Goal: Information Seeking & Learning: Check status

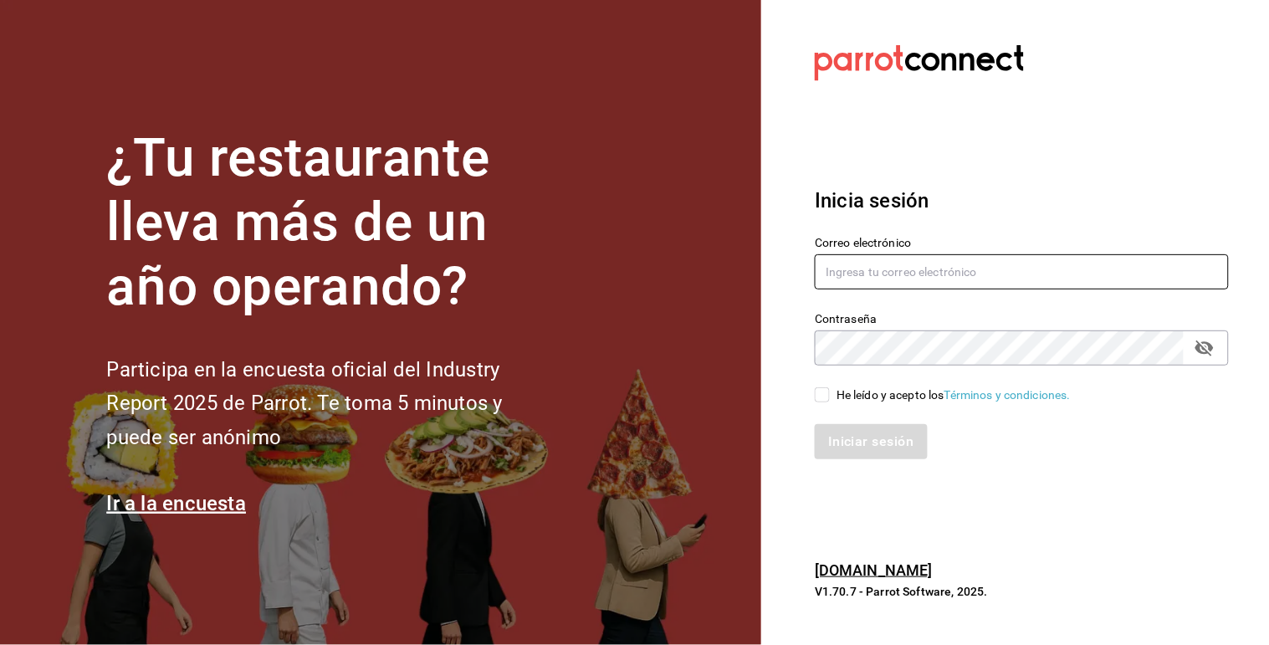
click at [909, 256] on input "text" at bounding box center [1022, 271] width 414 height 35
type input "[EMAIL_ADDRESS][DOMAIN_NAME]"
click at [821, 397] on input "He leído y acepto los Términos y condiciones." at bounding box center [822, 394] width 15 height 15
checkbox input "true"
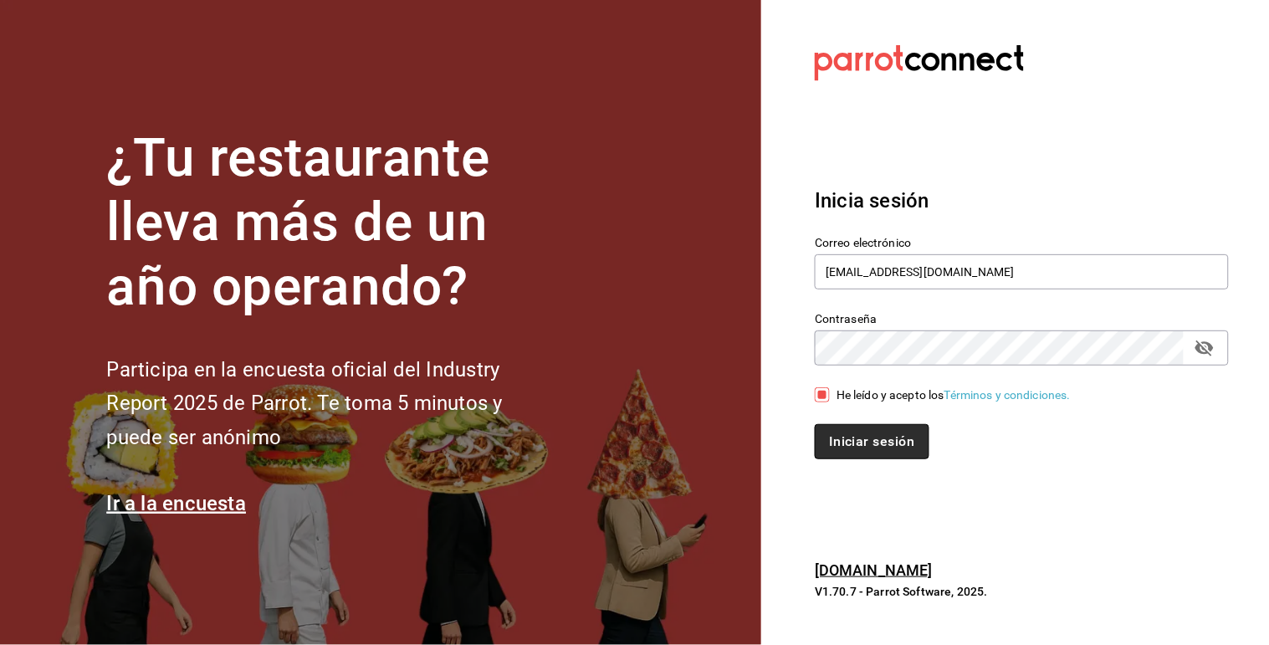
click at [856, 432] on button "Iniciar sesión" at bounding box center [872, 441] width 114 height 35
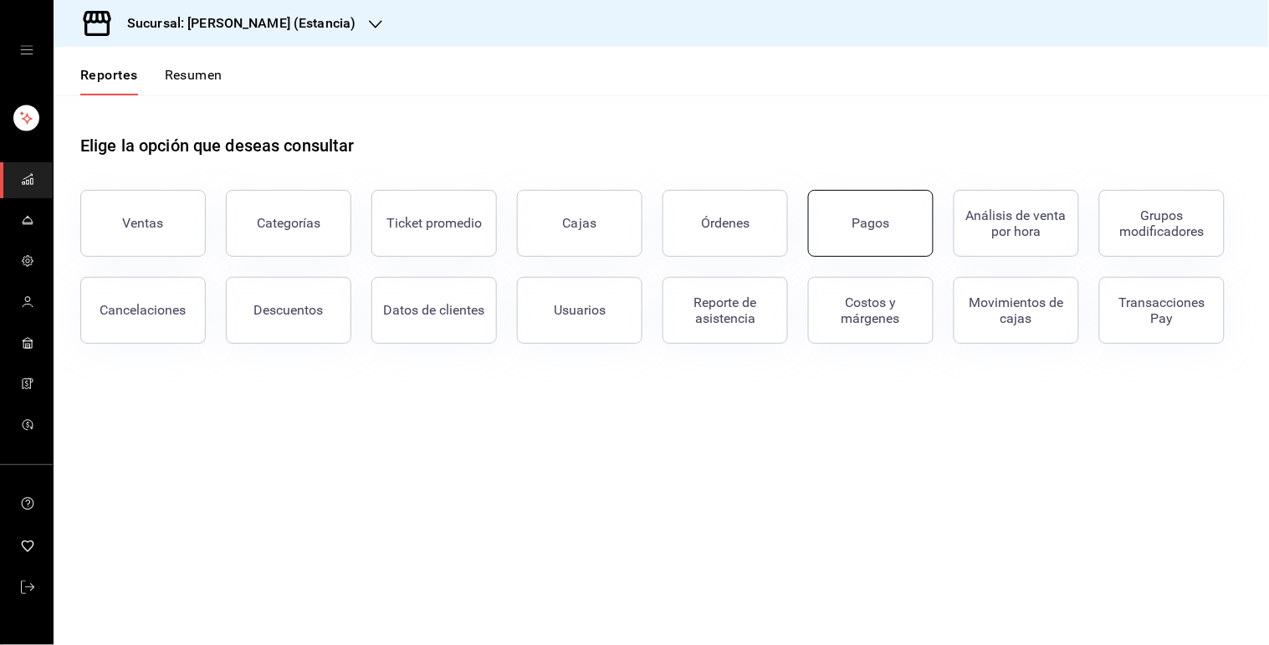
click at [927, 238] on div "Pagos" at bounding box center [861, 213] width 146 height 87
click at [291, 33] on div "Sucursal: Genki Poke (Estancia)" at bounding box center [228, 23] width 322 height 47
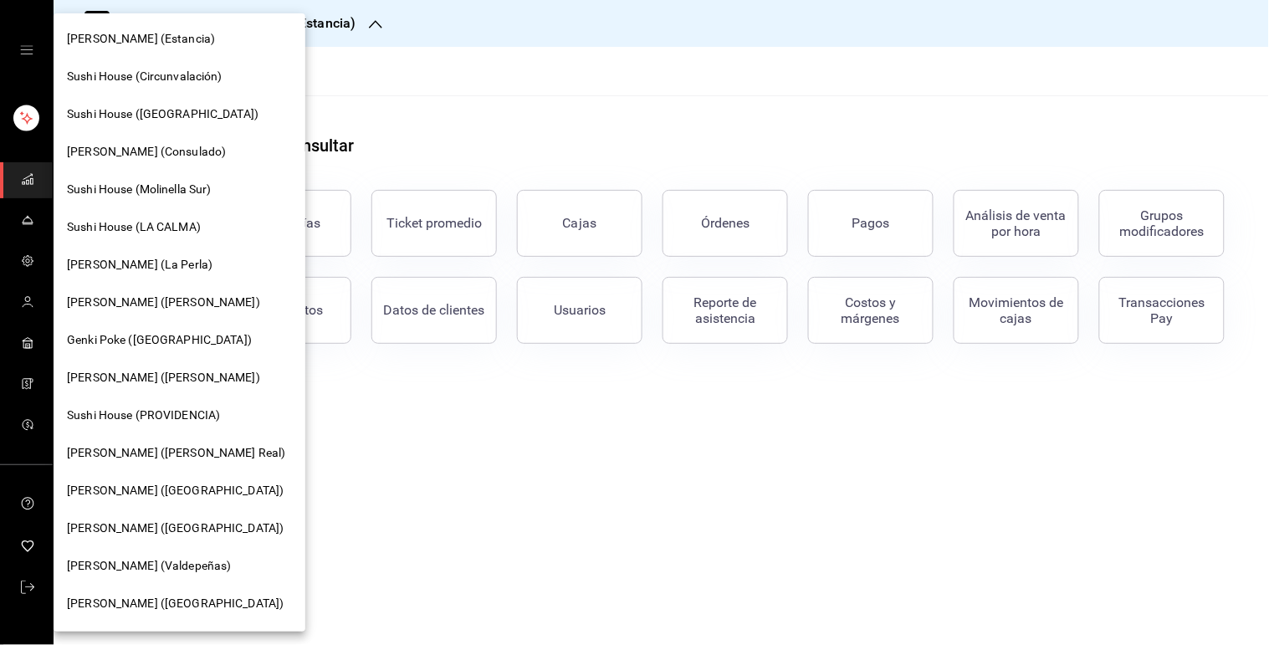
click at [198, 151] on div "Genki Poke (Consulado)" at bounding box center [179, 152] width 225 height 18
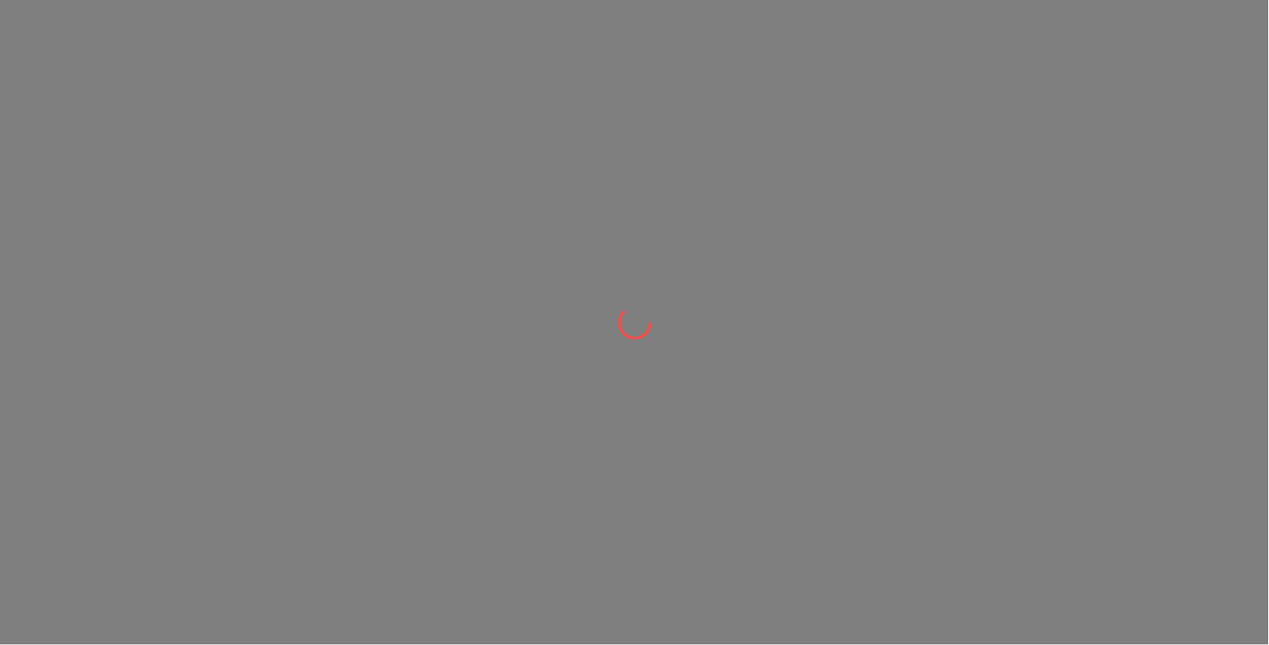
click at [198, 151] on div at bounding box center [634, 322] width 1269 height 645
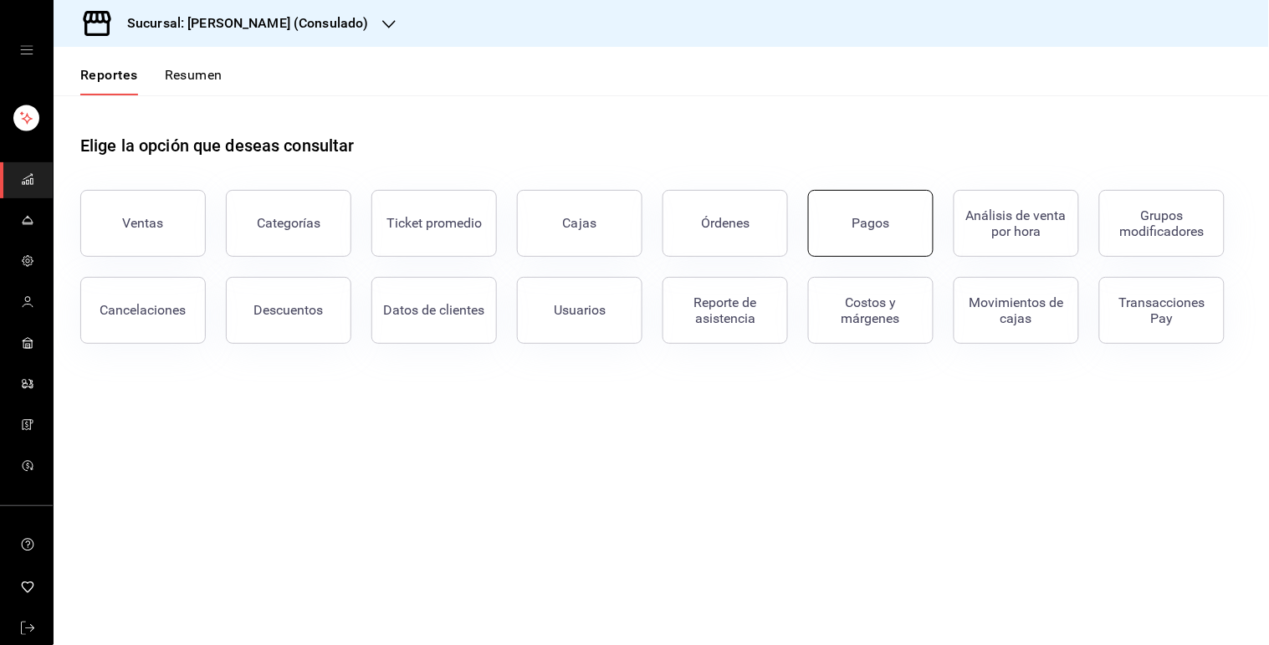
click at [860, 222] on div "Pagos" at bounding box center [871, 223] width 38 height 16
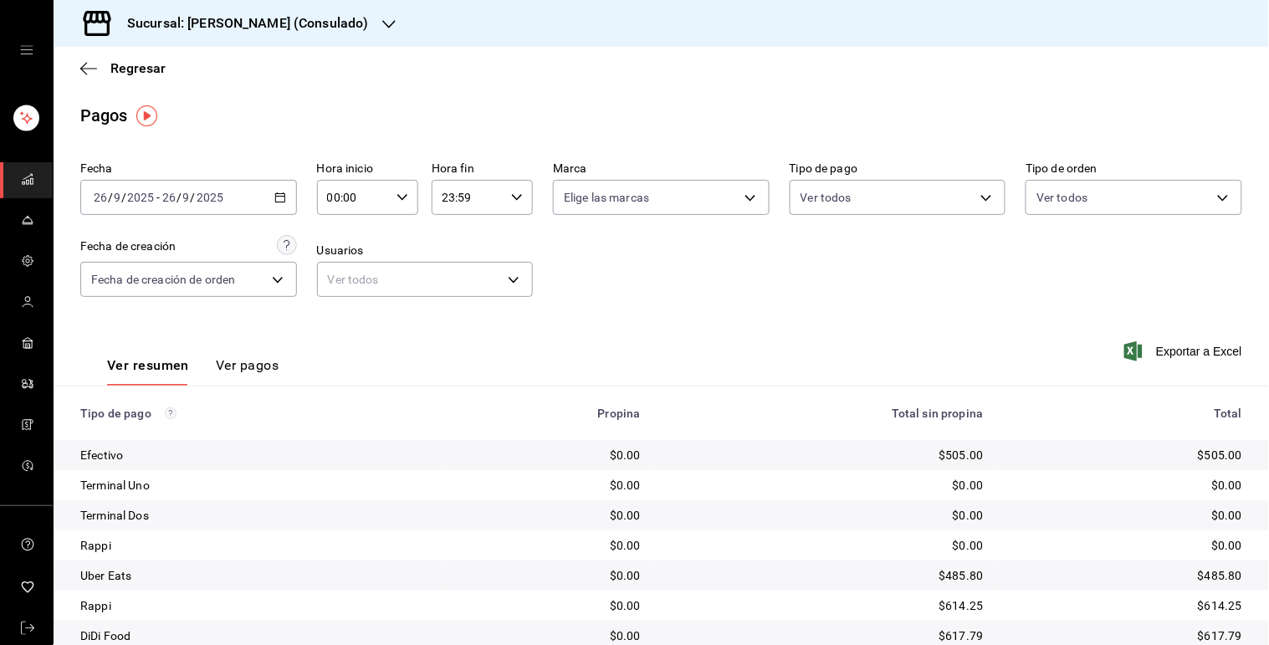
click at [282, 205] on div "2025-09-26 26 / 9 / 2025 - 2025-09-26 26 / 9 / 2025" at bounding box center [188, 197] width 217 height 35
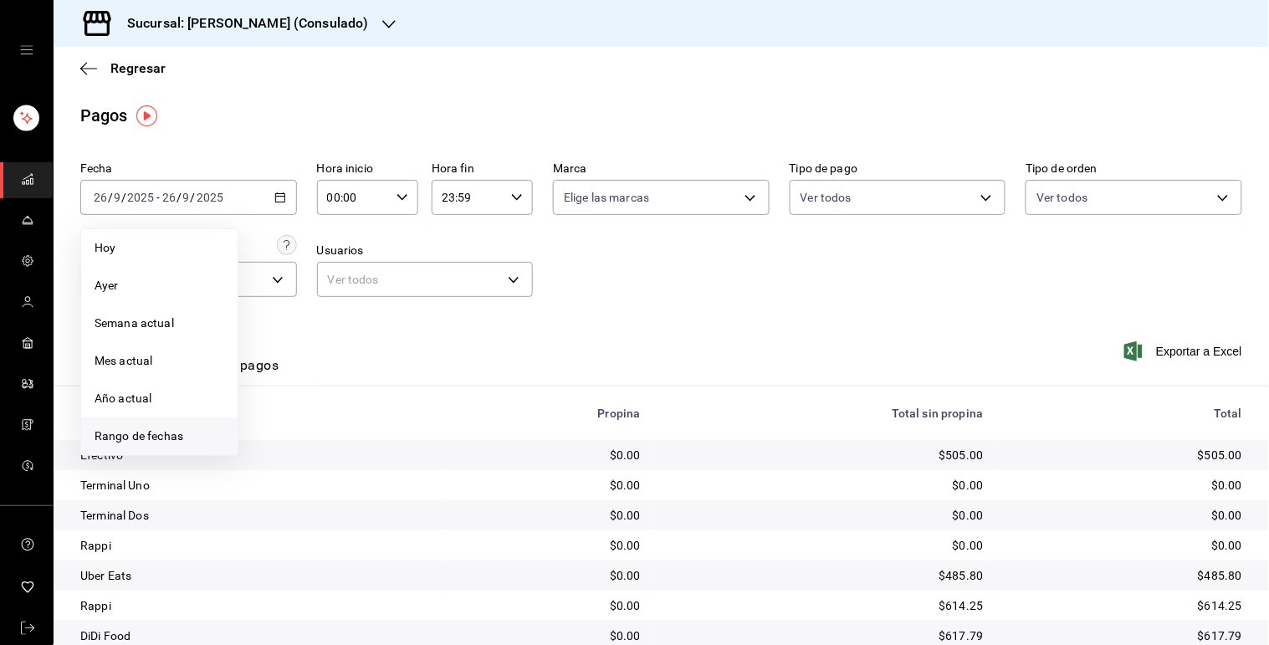
click at [176, 437] on span "Rango de fechas" at bounding box center [160, 436] width 130 height 18
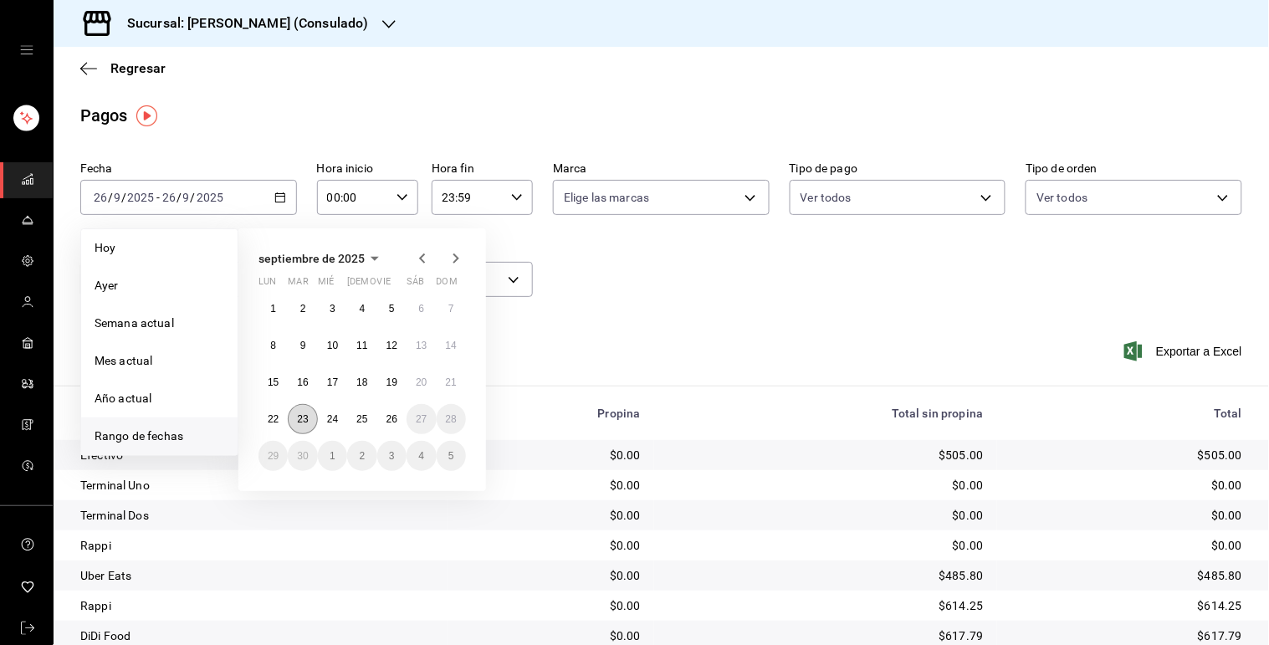
click at [298, 418] on abbr "23" at bounding box center [302, 419] width 11 height 12
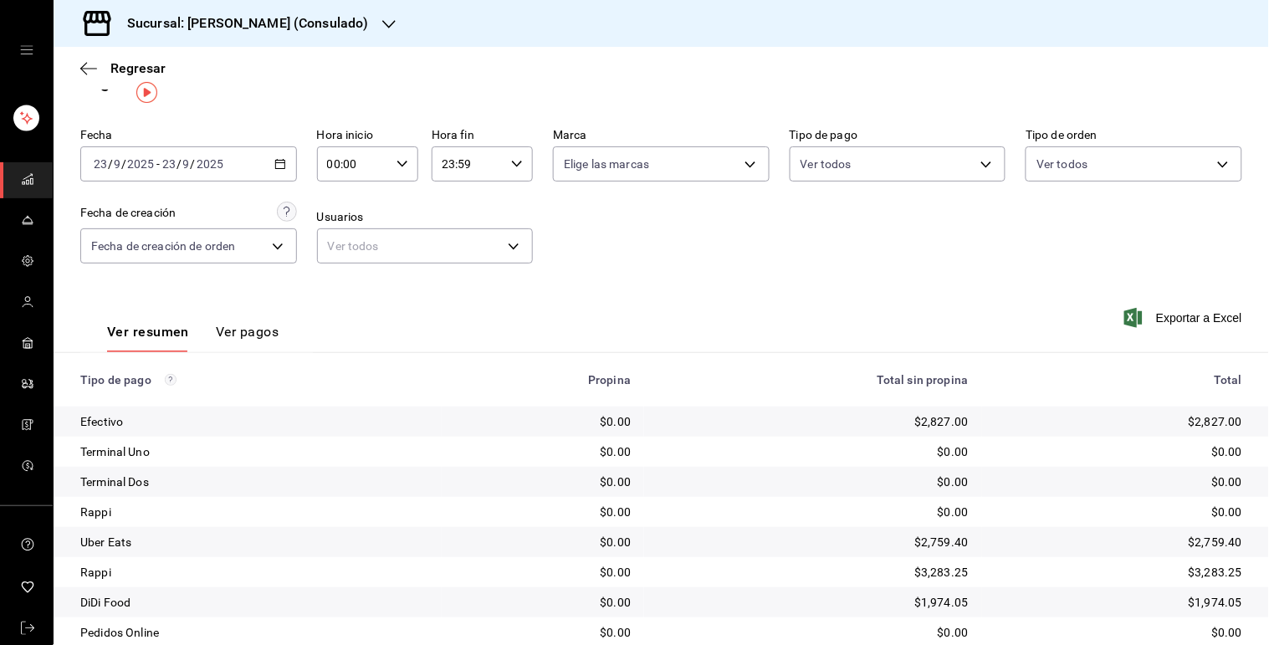
scroll to position [20, 0]
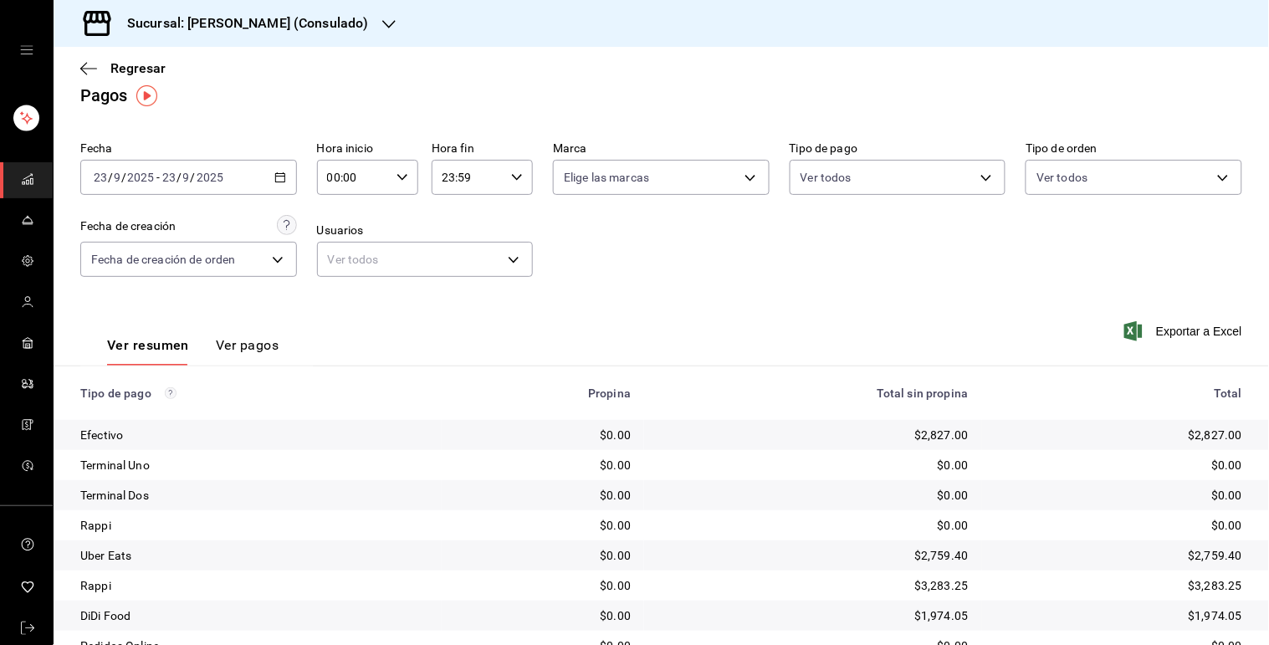
click at [282, 177] on icon "button" at bounding box center [280, 177] width 12 height 12
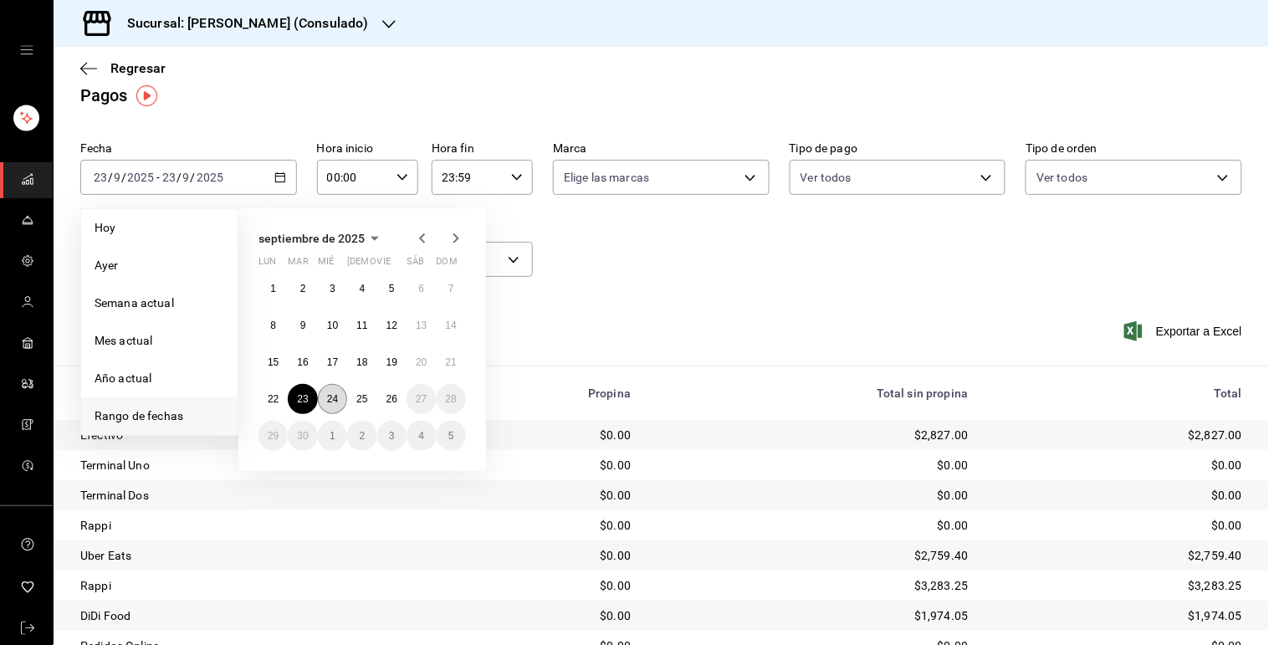
click at [330, 395] on abbr "24" at bounding box center [332, 399] width 11 height 12
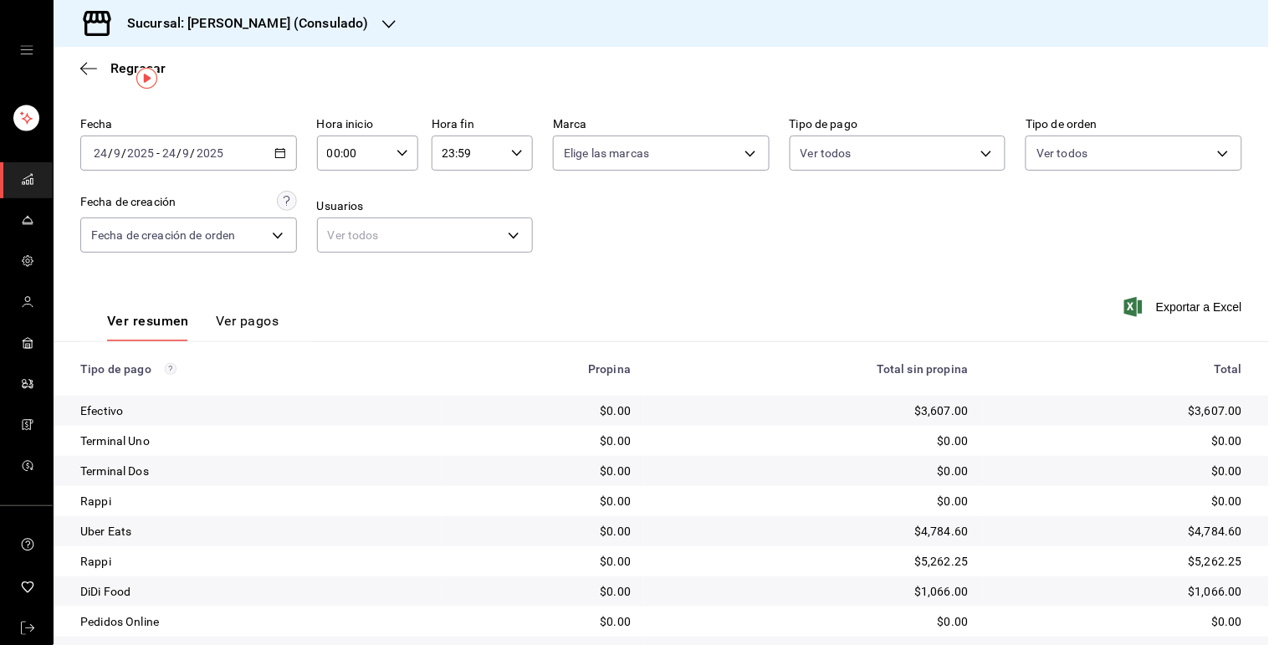
scroll to position [18, 0]
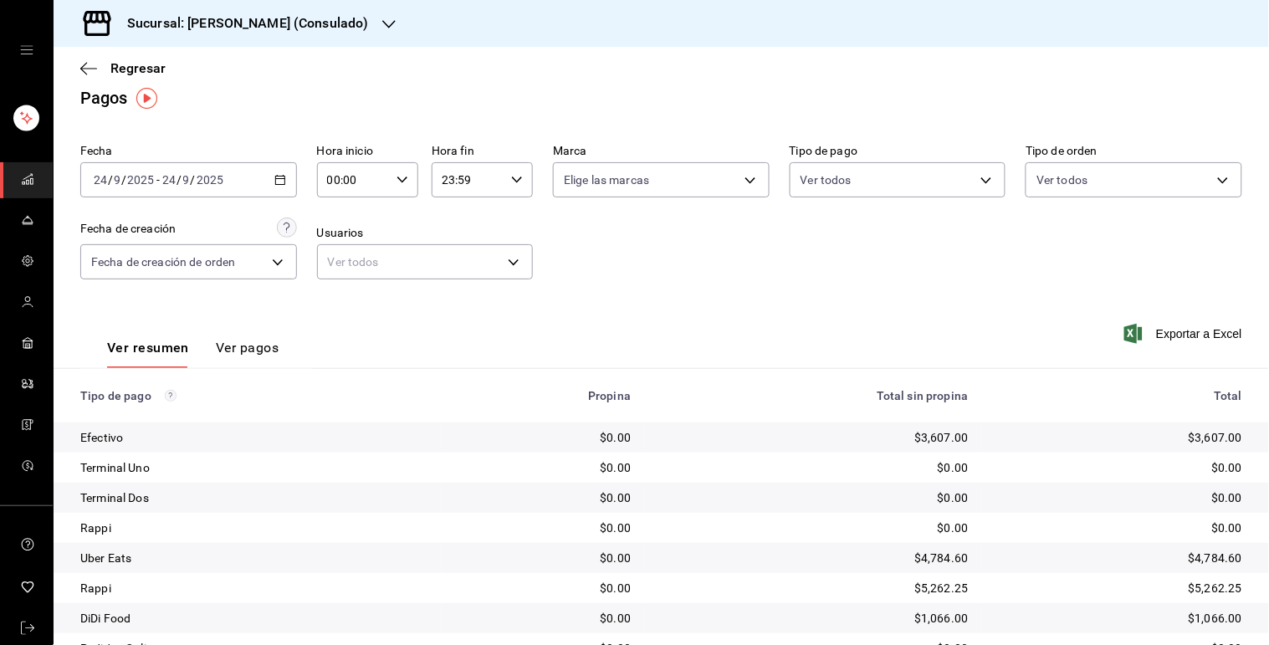
click at [274, 181] on icon "button" at bounding box center [280, 180] width 12 height 12
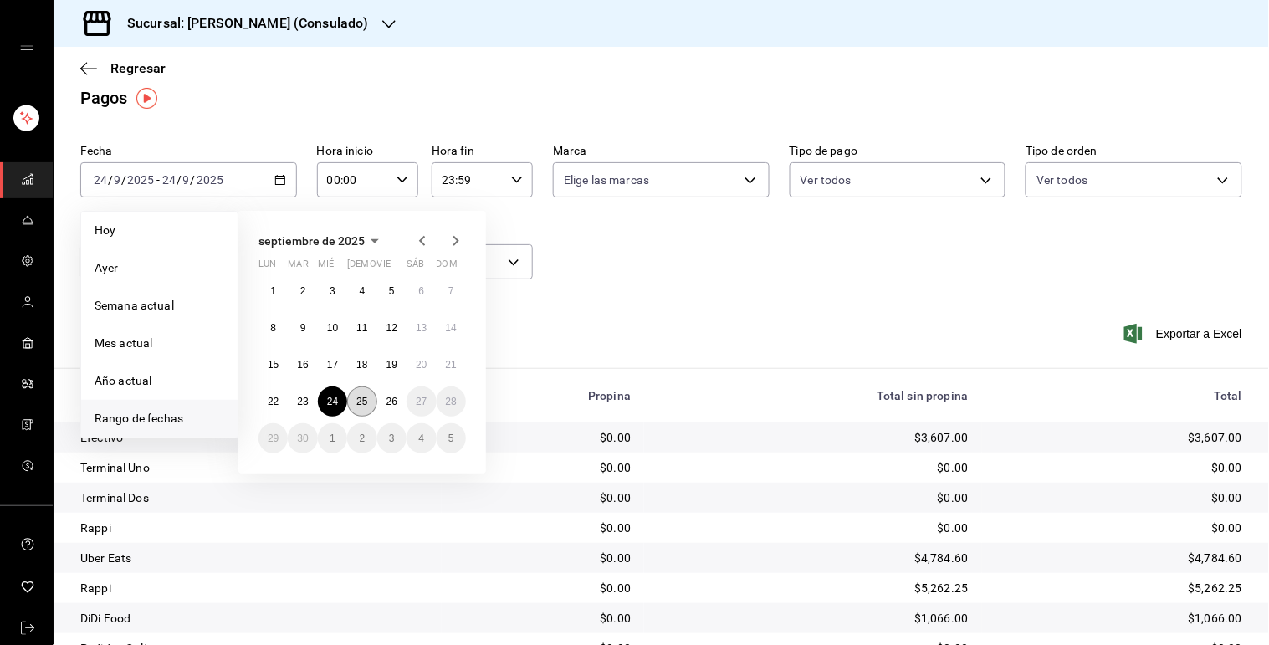
click at [363, 390] on button "25" at bounding box center [361, 401] width 29 height 30
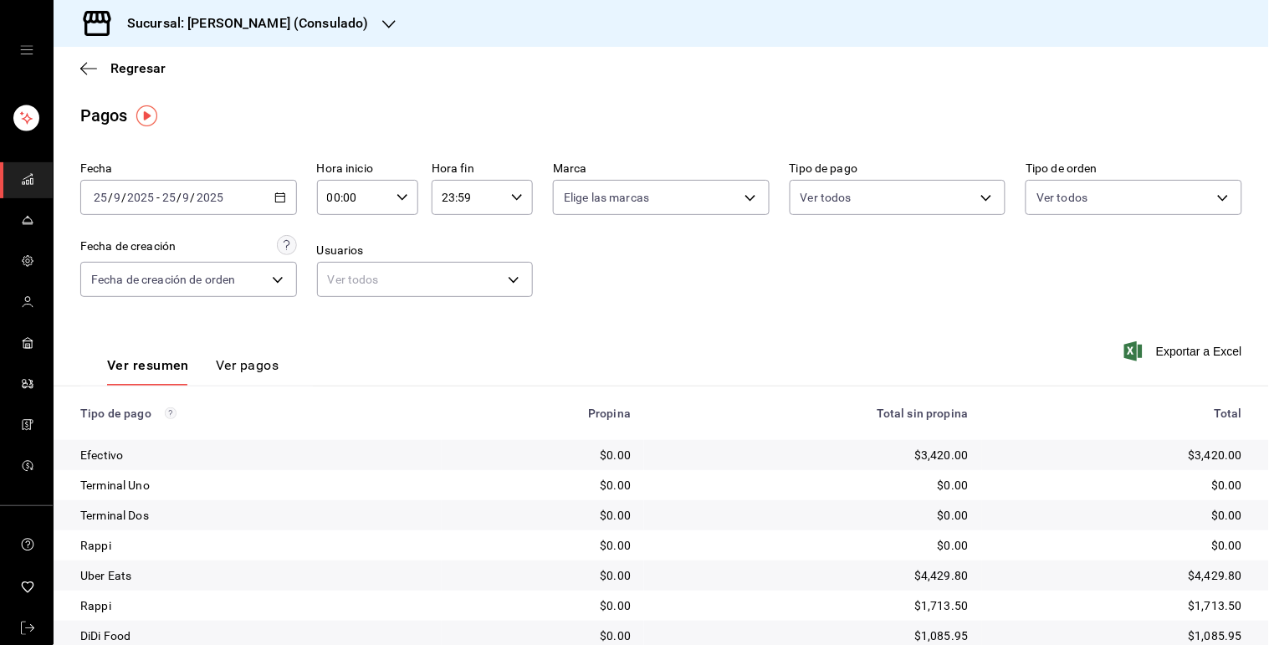
click at [124, 78] on div "Regresar" at bounding box center [661, 68] width 1215 height 43
click at [126, 72] on span "Regresar" at bounding box center [137, 68] width 55 height 16
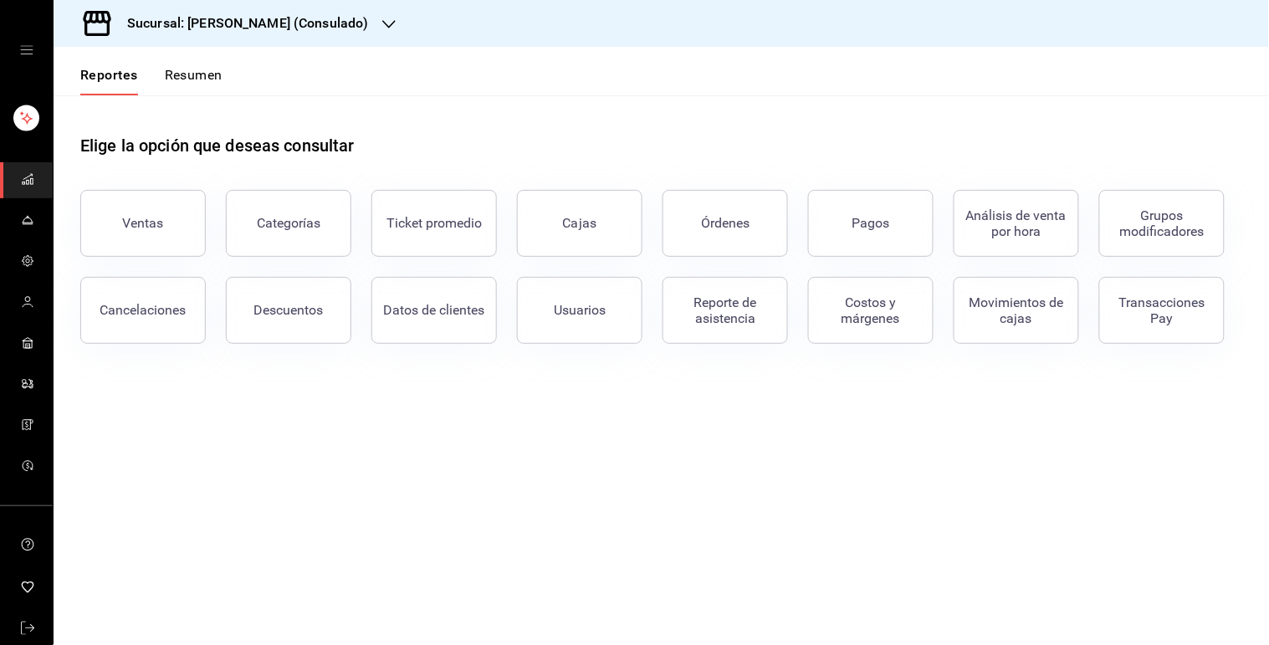
click at [184, 75] on button "Resumen" at bounding box center [194, 81] width 58 height 28
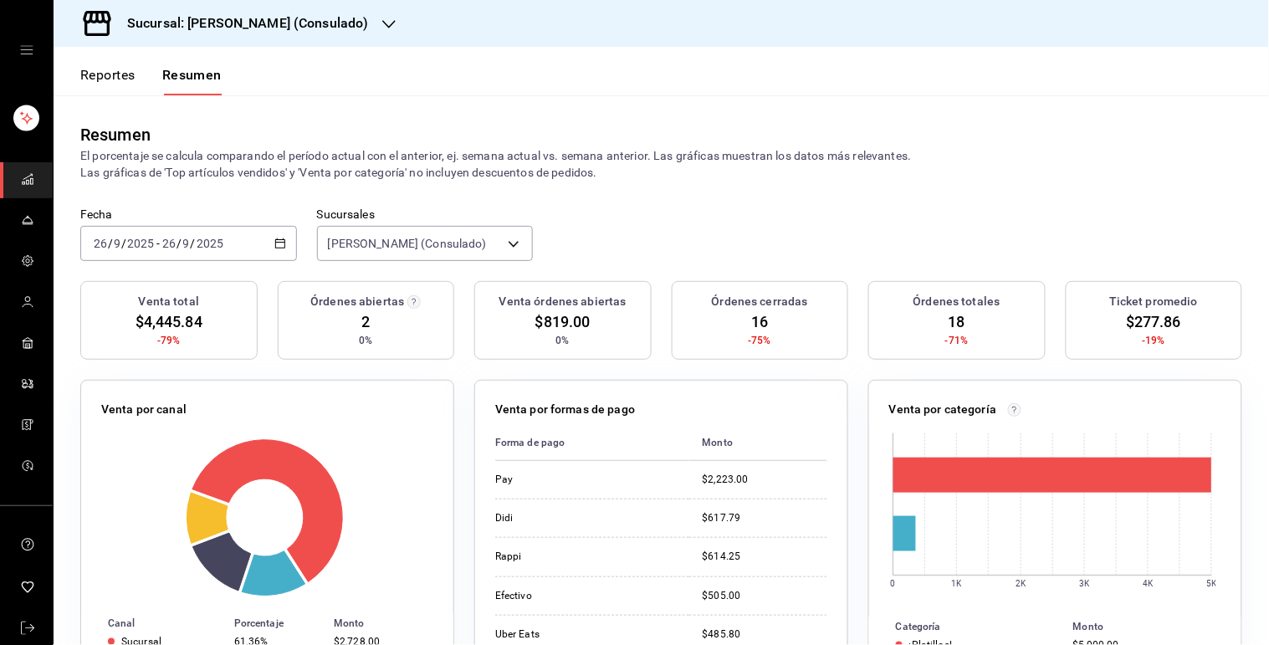
click at [279, 244] on icon "button" at bounding box center [280, 244] width 12 height 12
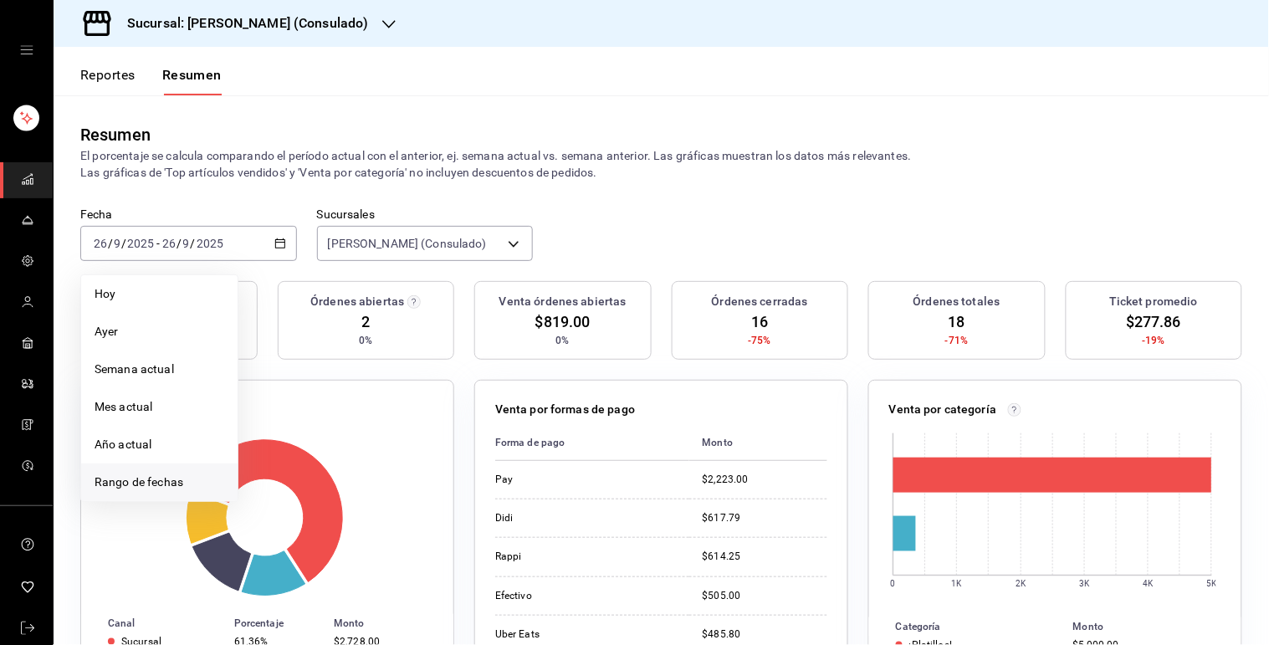
click at [174, 493] on li "Rango de fechas" at bounding box center [159, 482] width 156 height 38
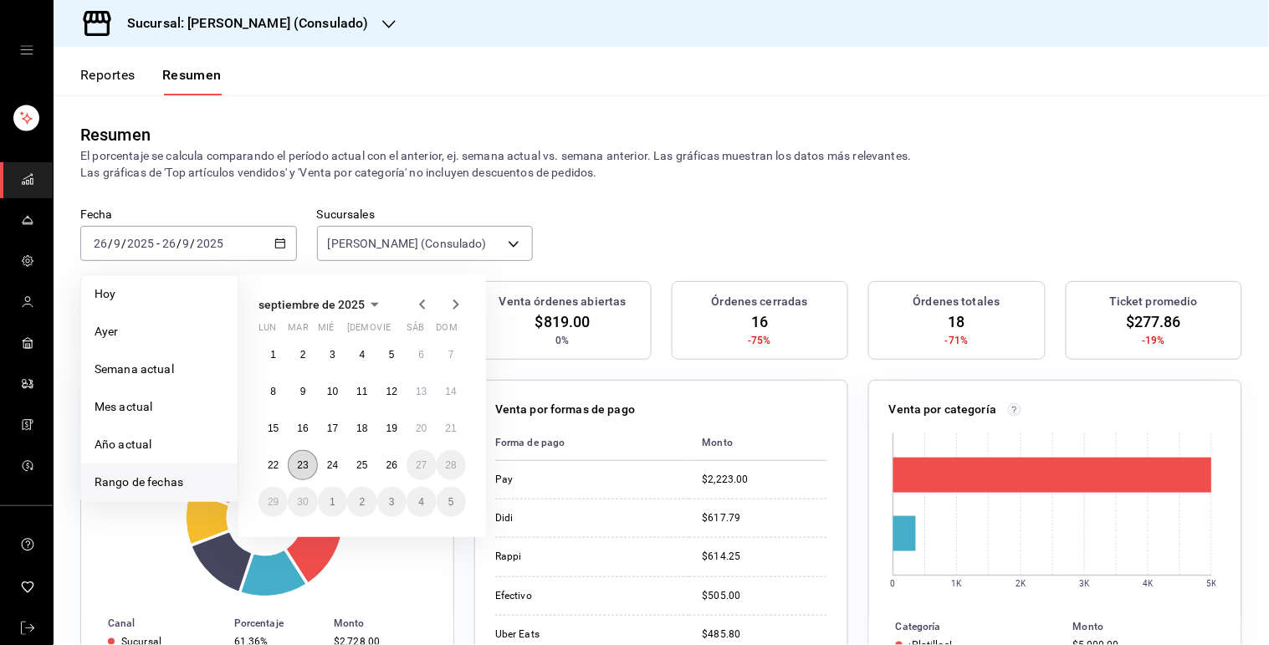
click at [301, 464] on abbr "23" at bounding box center [302, 465] width 11 height 12
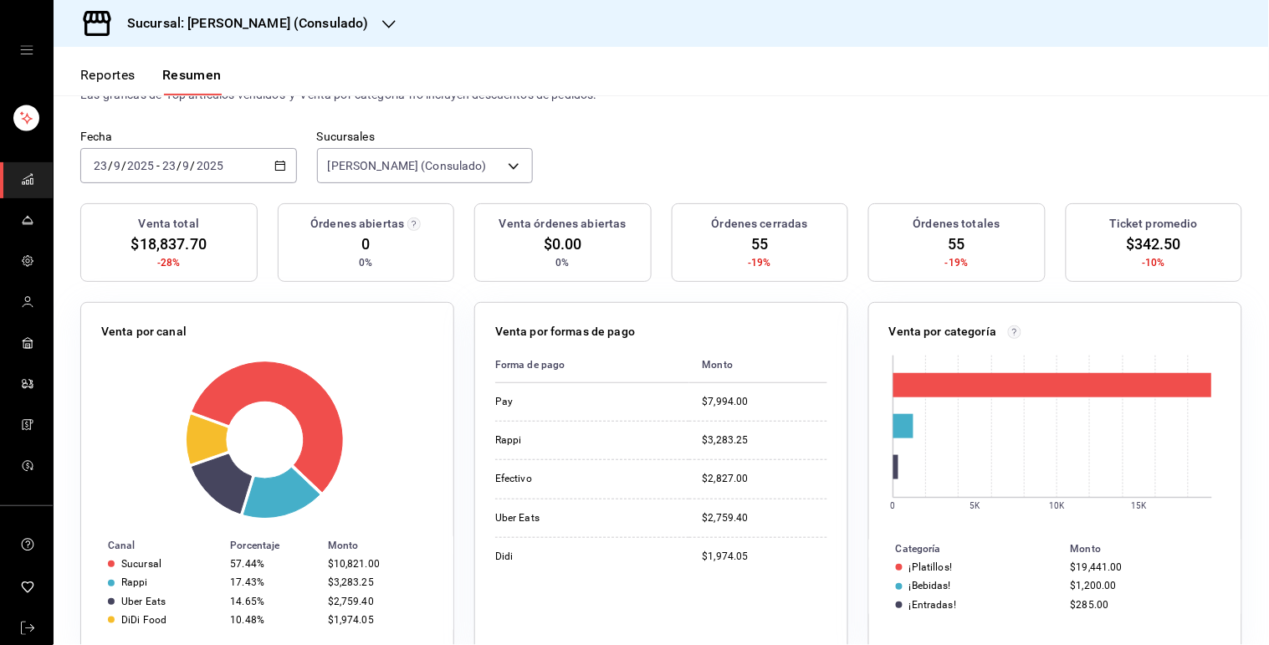
scroll to position [79, 0]
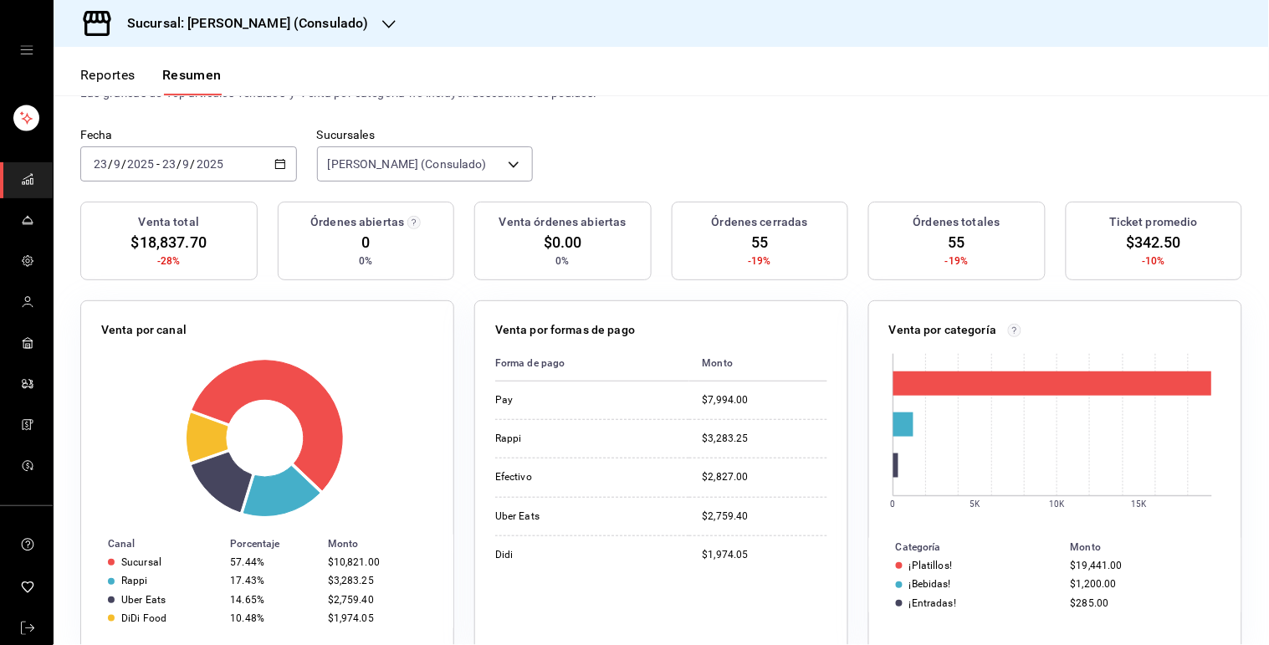
click at [276, 158] on icon "button" at bounding box center [280, 164] width 12 height 12
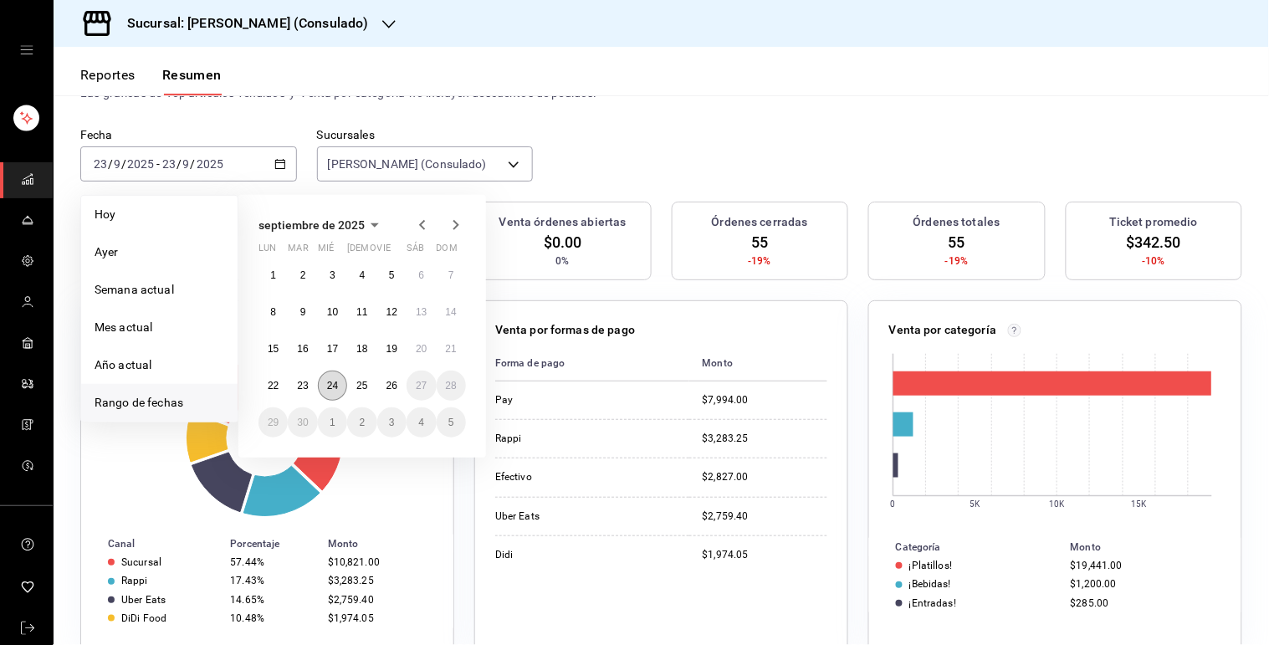
click at [328, 380] on abbr "24" at bounding box center [332, 386] width 11 height 12
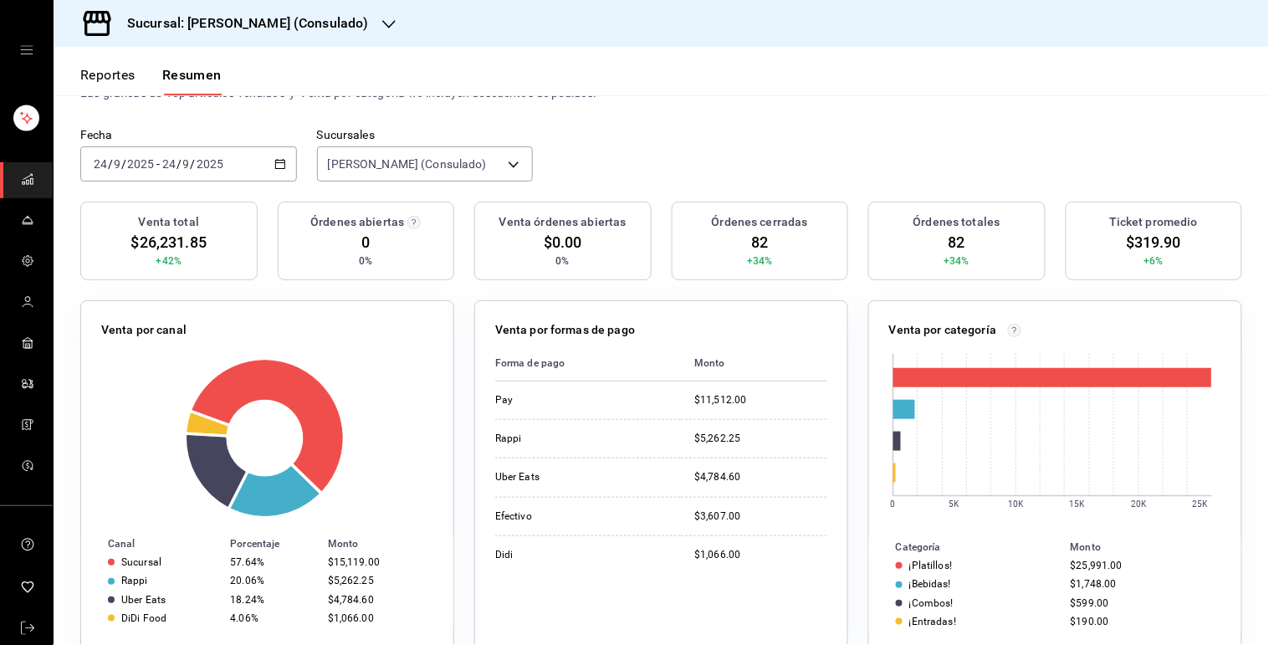
click at [264, 170] on div "2025-09-24 24 / 9 / 2025 - 2025-09-24 24 / 9 / 2025" at bounding box center [188, 163] width 217 height 35
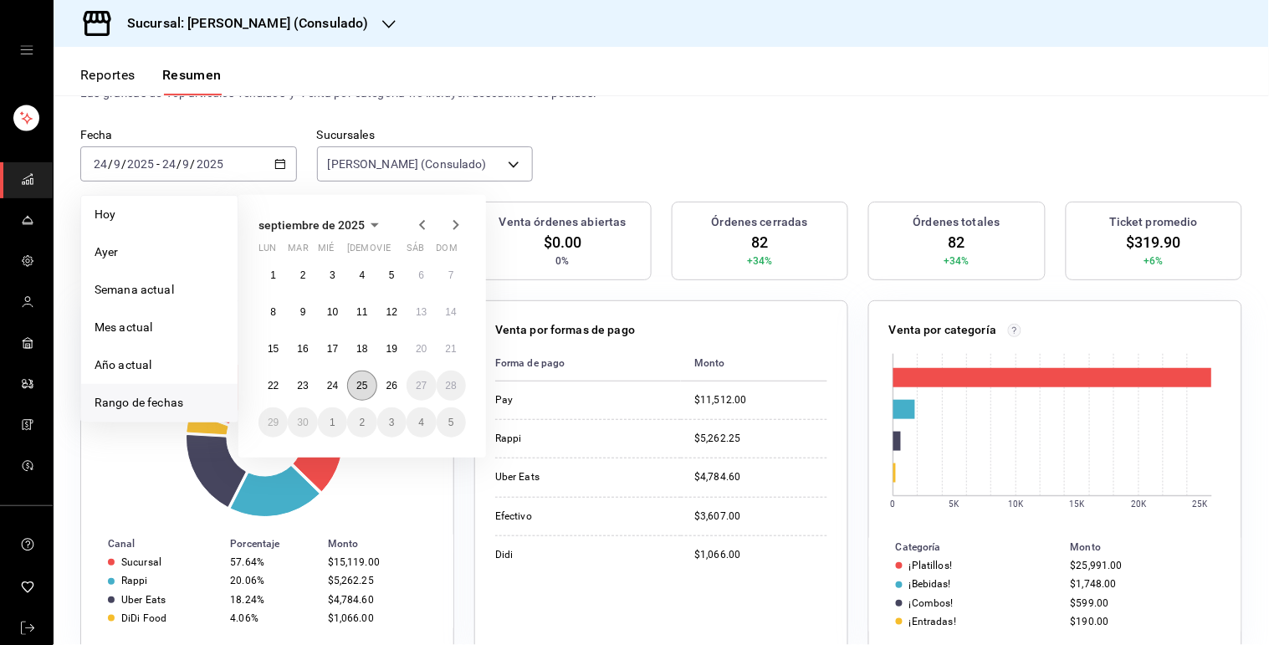
click at [365, 381] on abbr "25" at bounding box center [361, 386] width 11 height 12
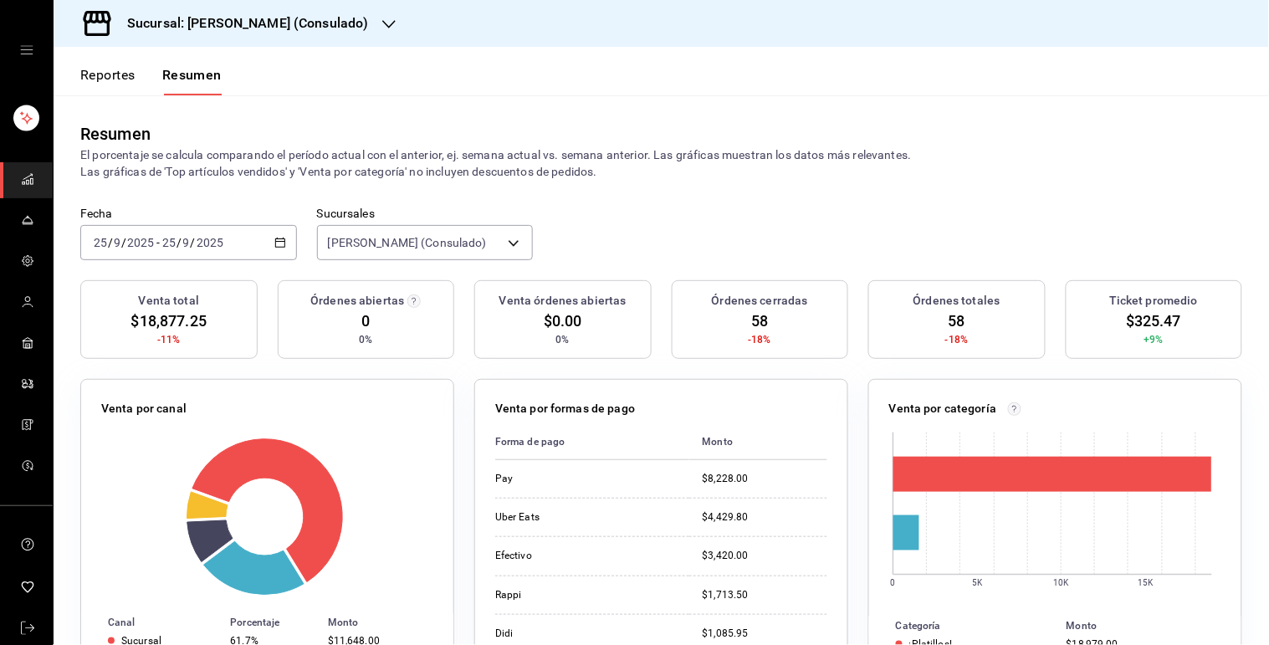
scroll to position [0, 0]
click at [125, 81] on button "Reportes" at bounding box center [107, 81] width 55 height 28
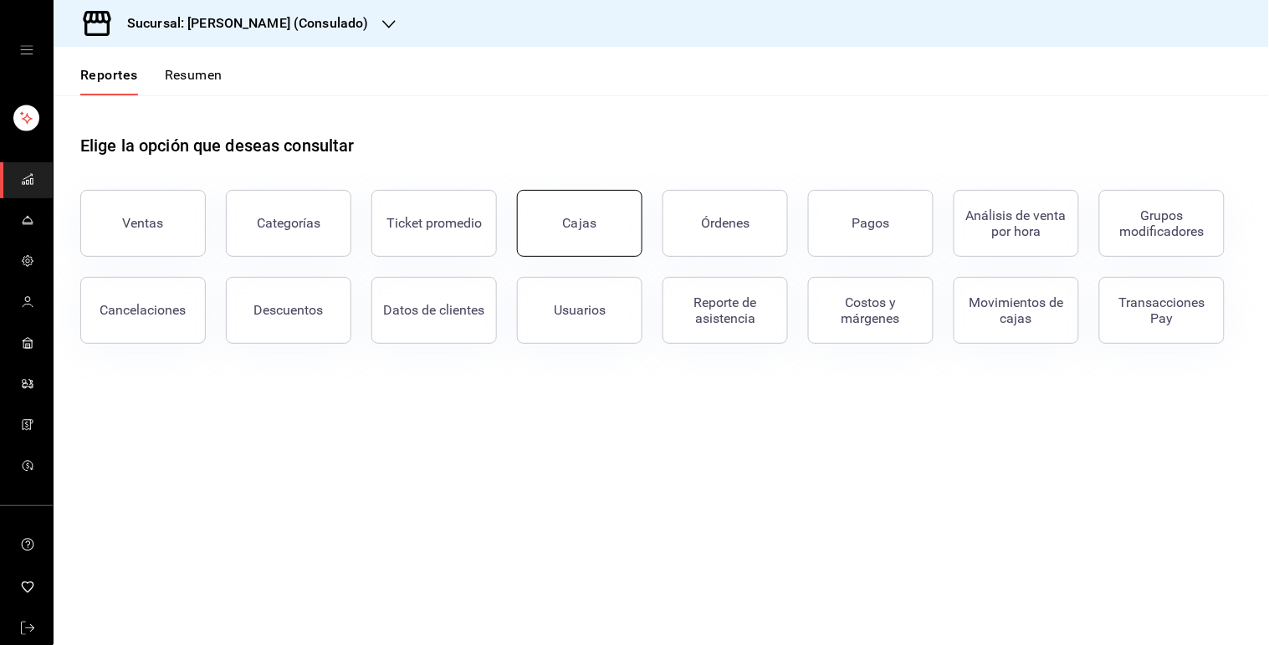
click at [613, 219] on link "Cajas" at bounding box center [579, 223] width 125 height 67
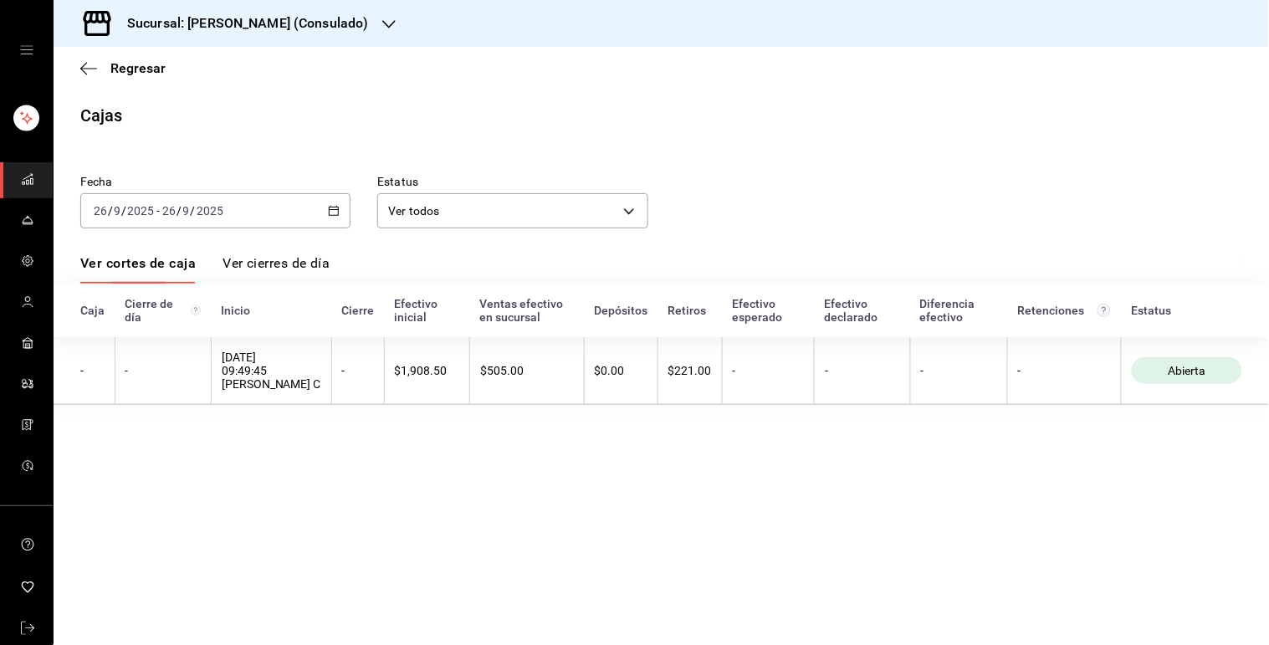
click at [338, 209] on \(Stroke\) "button" at bounding box center [334, 211] width 10 height 9
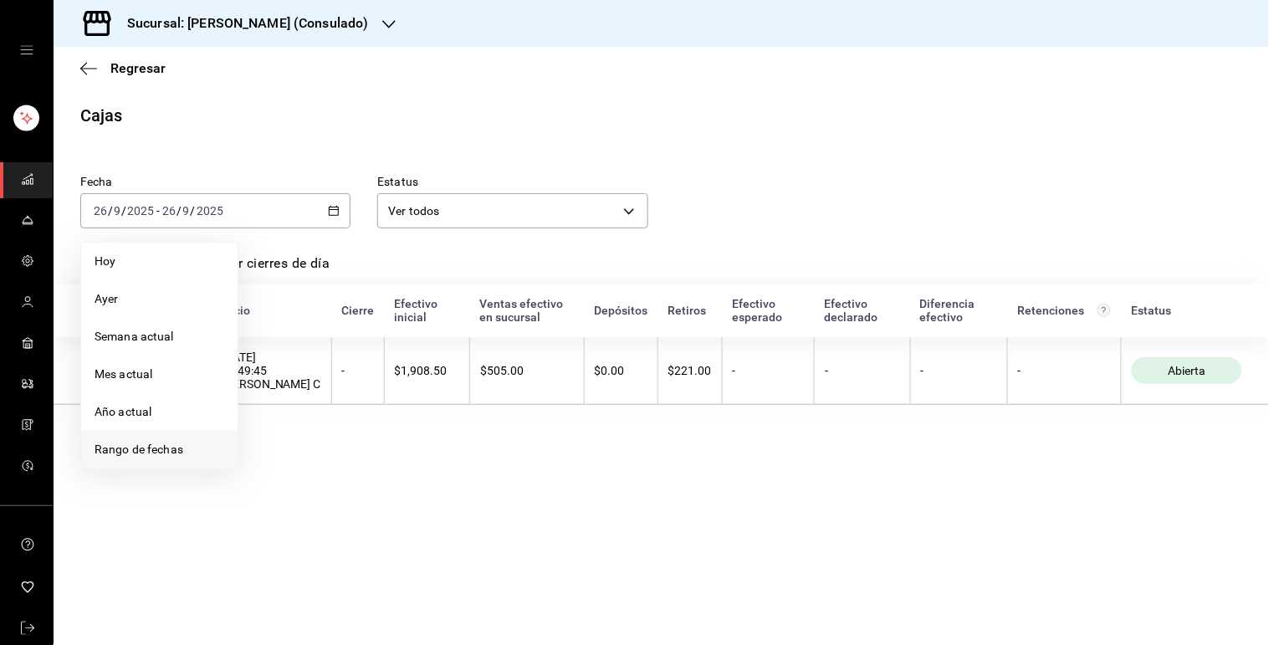
click at [181, 447] on span "Rango de fechas" at bounding box center [160, 450] width 130 height 18
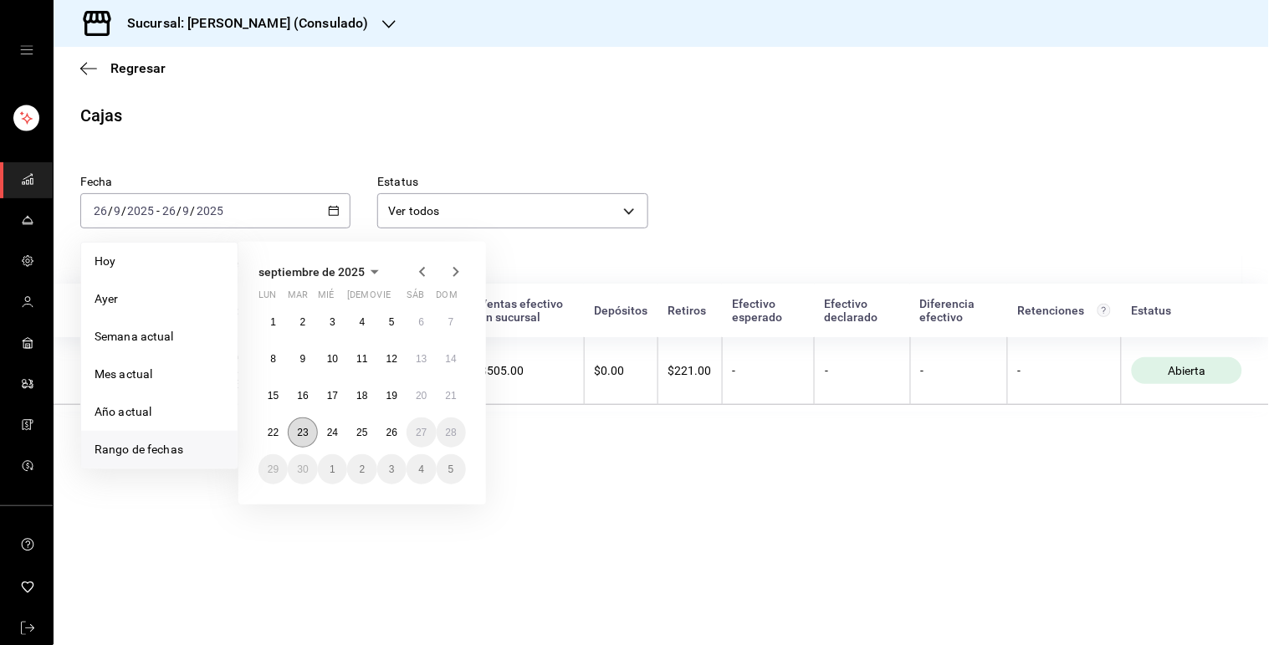
click at [308, 428] on button "23" at bounding box center [302, 432] width 29 height 30
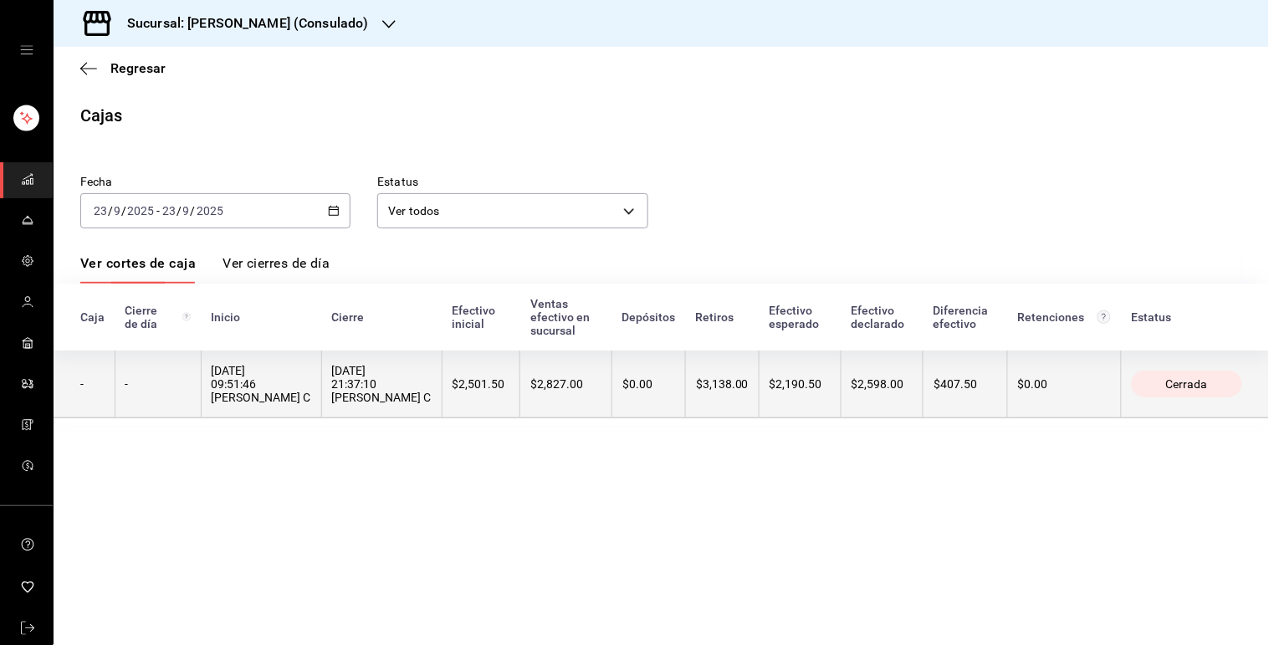
click at [452, 377] on div "$2,501.50" at bounding box center [481, 383] width 58 height 13
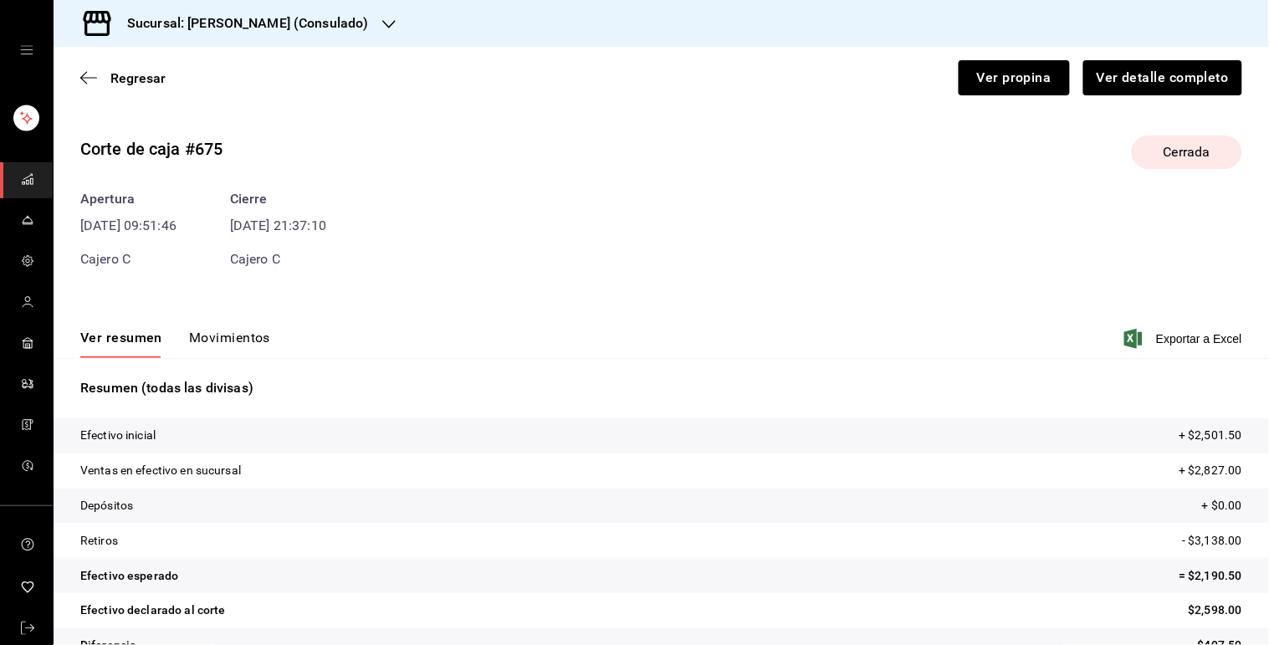
scroll to position [37, 0]
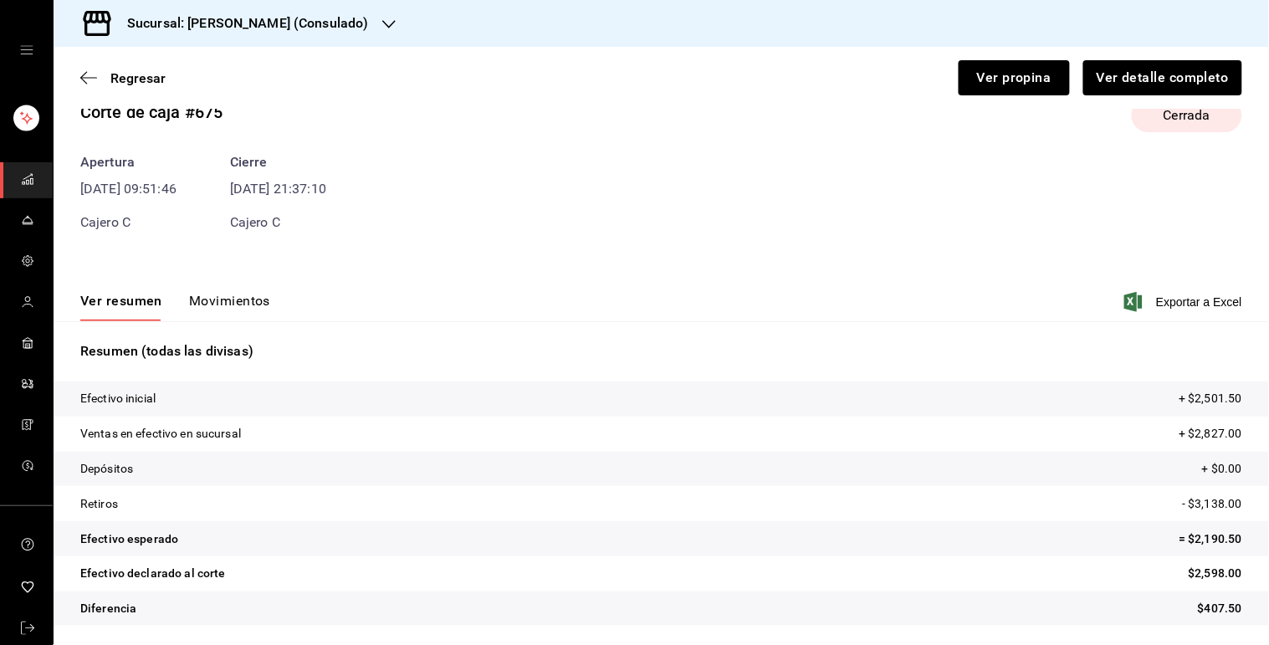
click at [243, 307] on button "Movimientos" at bounding box center [229, 307] width 81 height 28
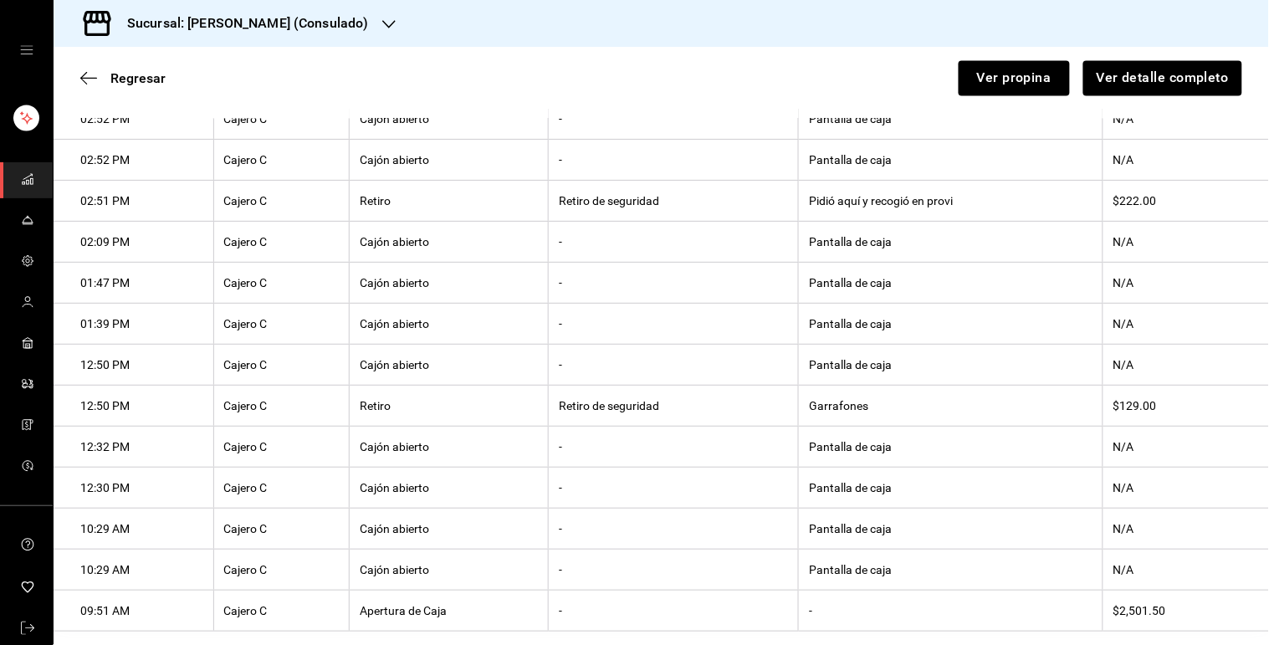
scroll to position [948, 0]
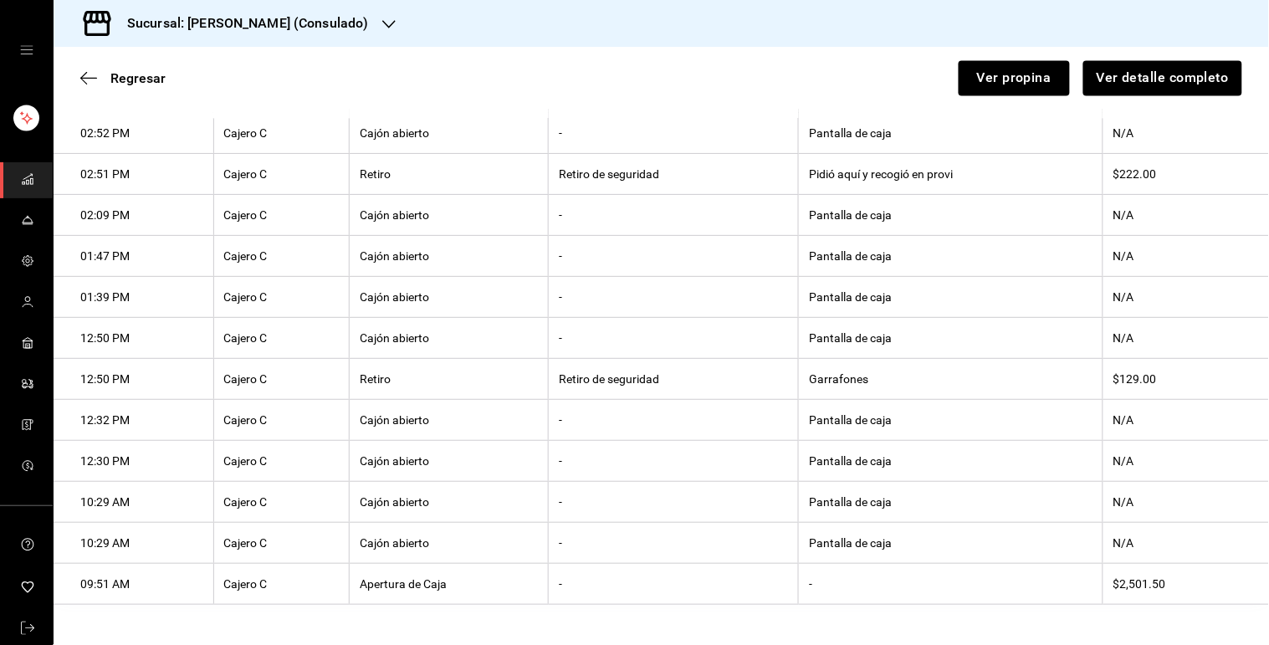
click at [815, 378] on th "Garrafones" at bounding box center [951, 379] width 304 height 41
copy th "Garrafones"
click at [874, 166] on th "Pidió aquí y recogió en provi" at bounding box center [951, 174] width 304 height 41
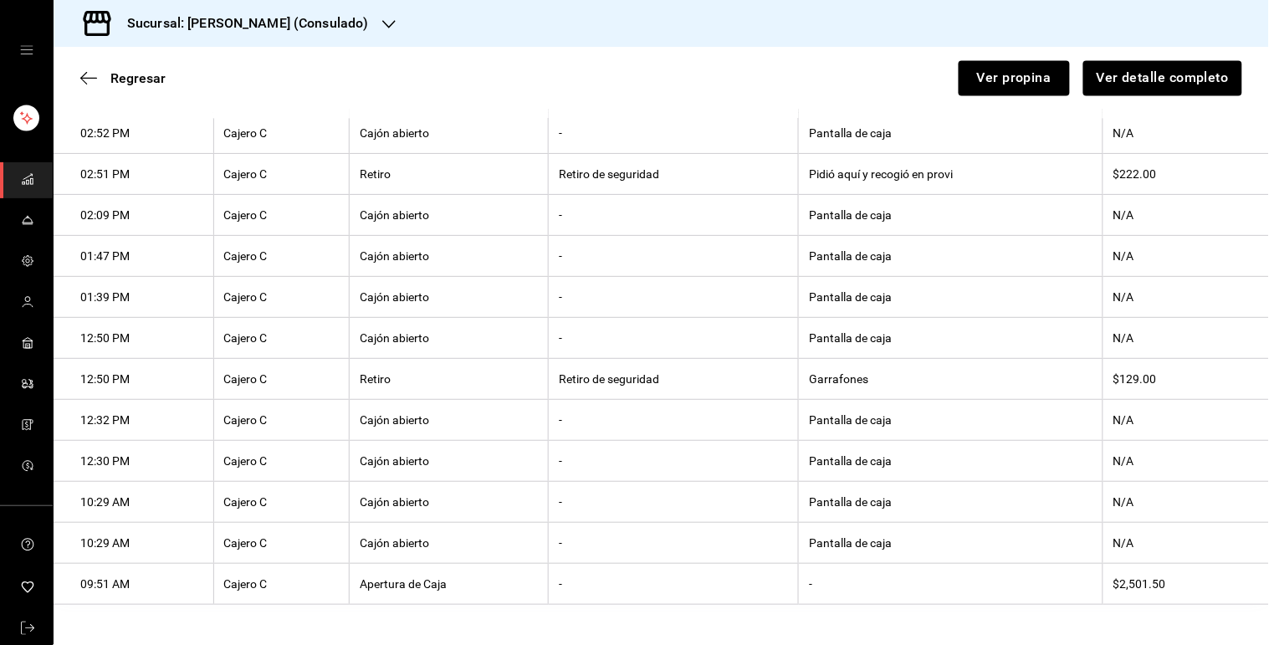
click at [874, 166] on th "Pidió aquí y recogió en provi" at bounding box center [951, 174] width 304 height 41
copy th "Pidió aquí y recogió en provi"
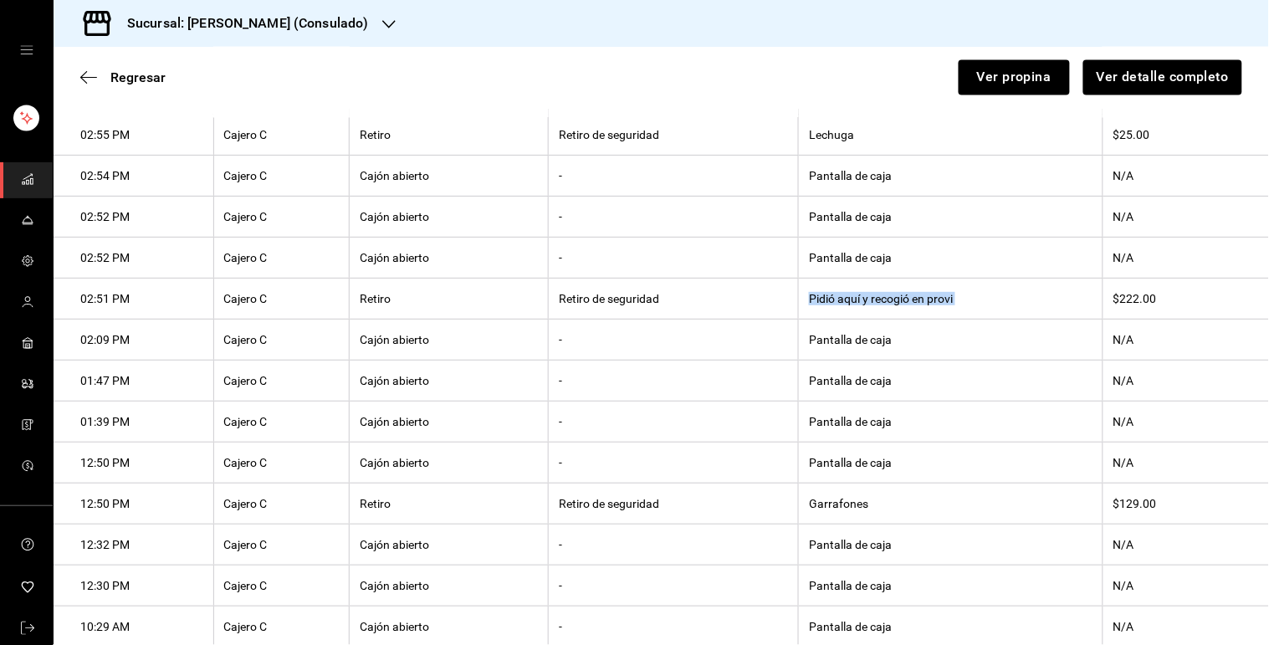
scroll to position [781, 0]
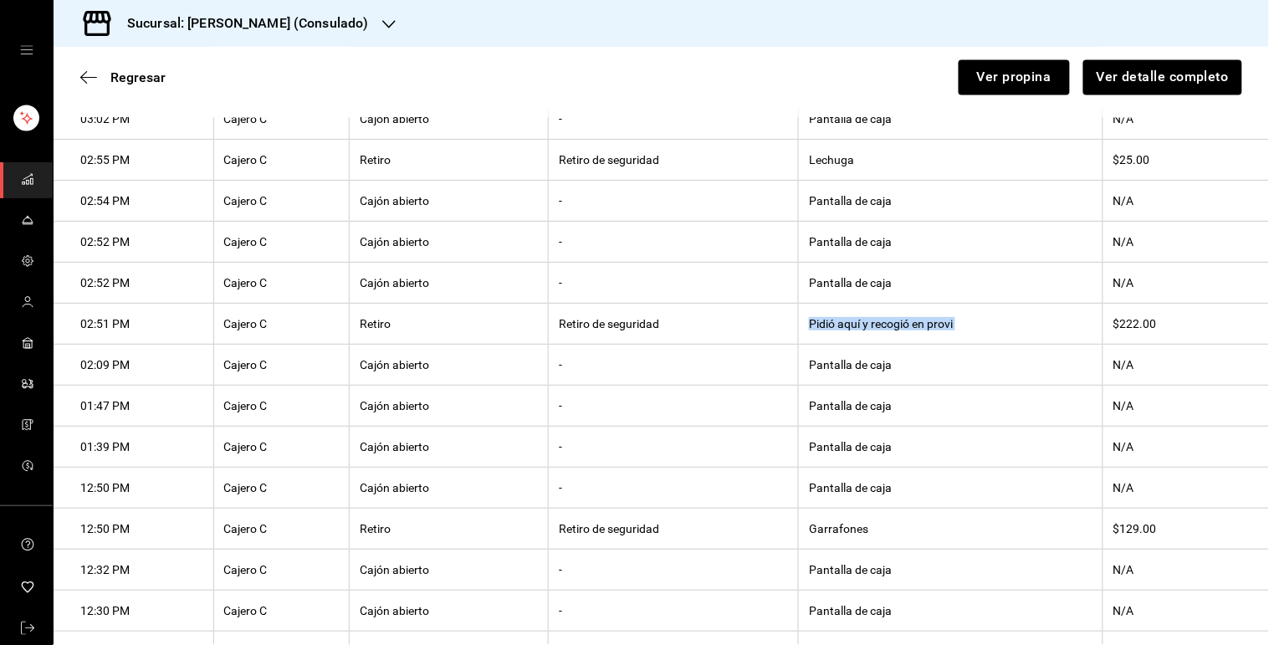
click at [821, 172] on th "Lechuga" at bounding box center [951, 160] width 304 height 41
copy th "Lechuga"
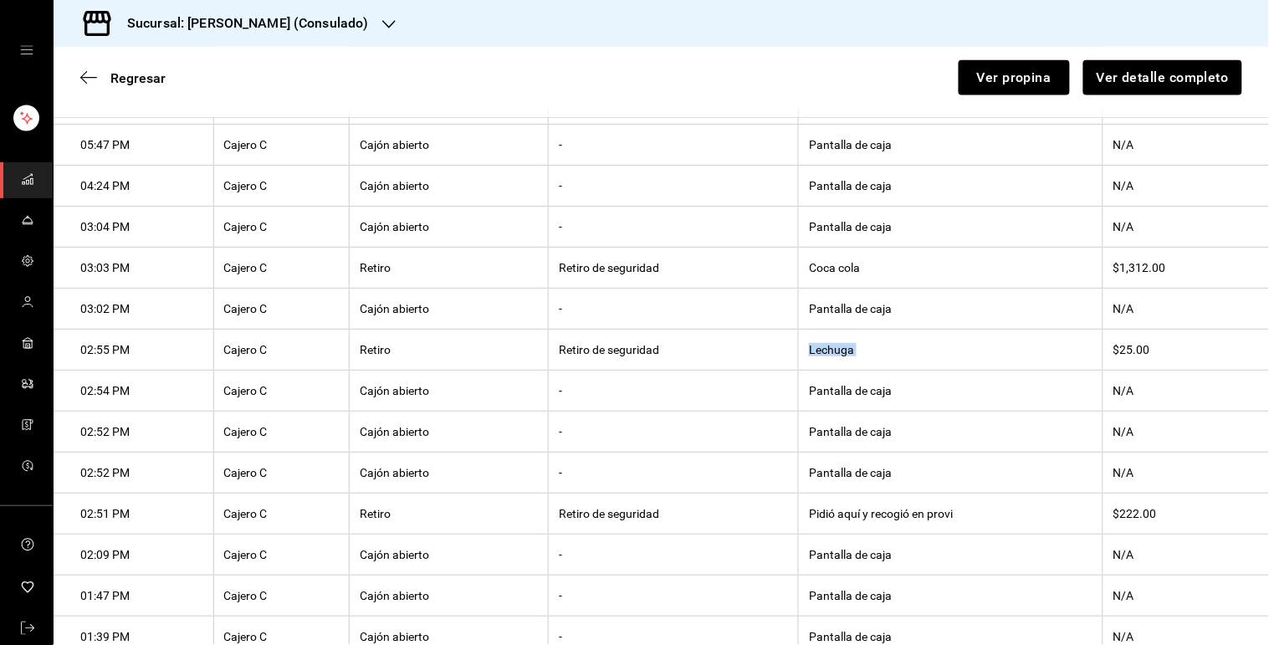
scroll to position [585, 0]
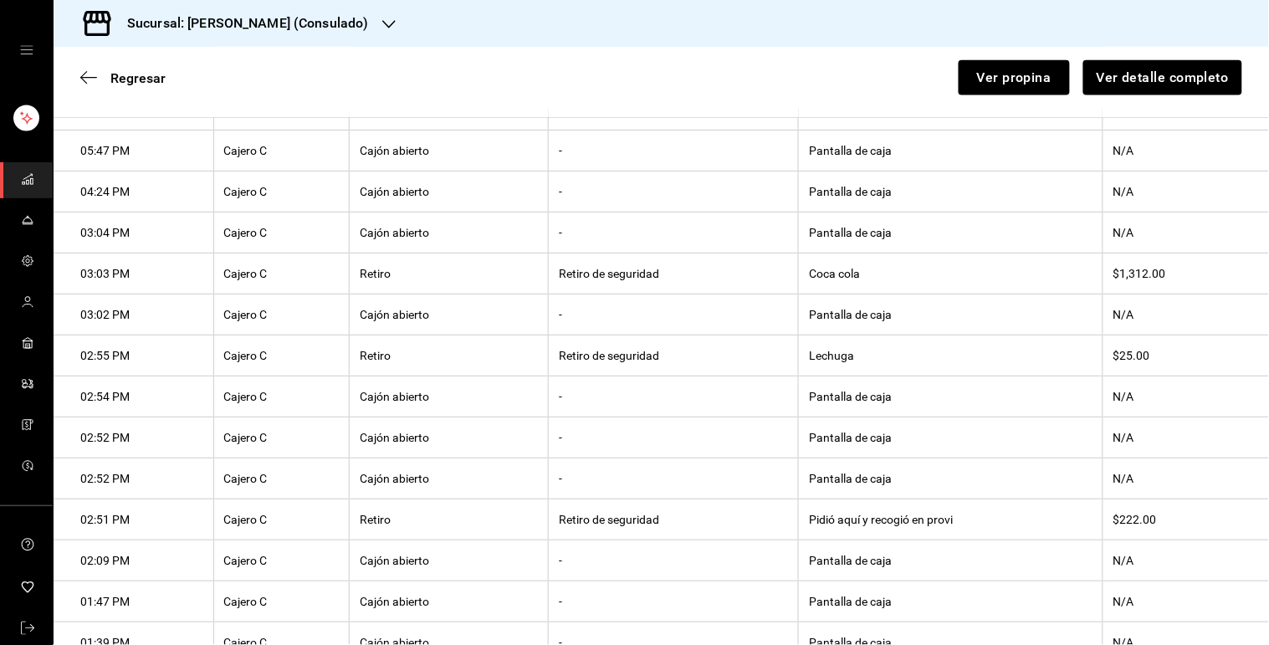
click at [830, 278] on th "Coca cola" at bounding box center [951, 273] width 304 height 41
copy th "Coca cola"
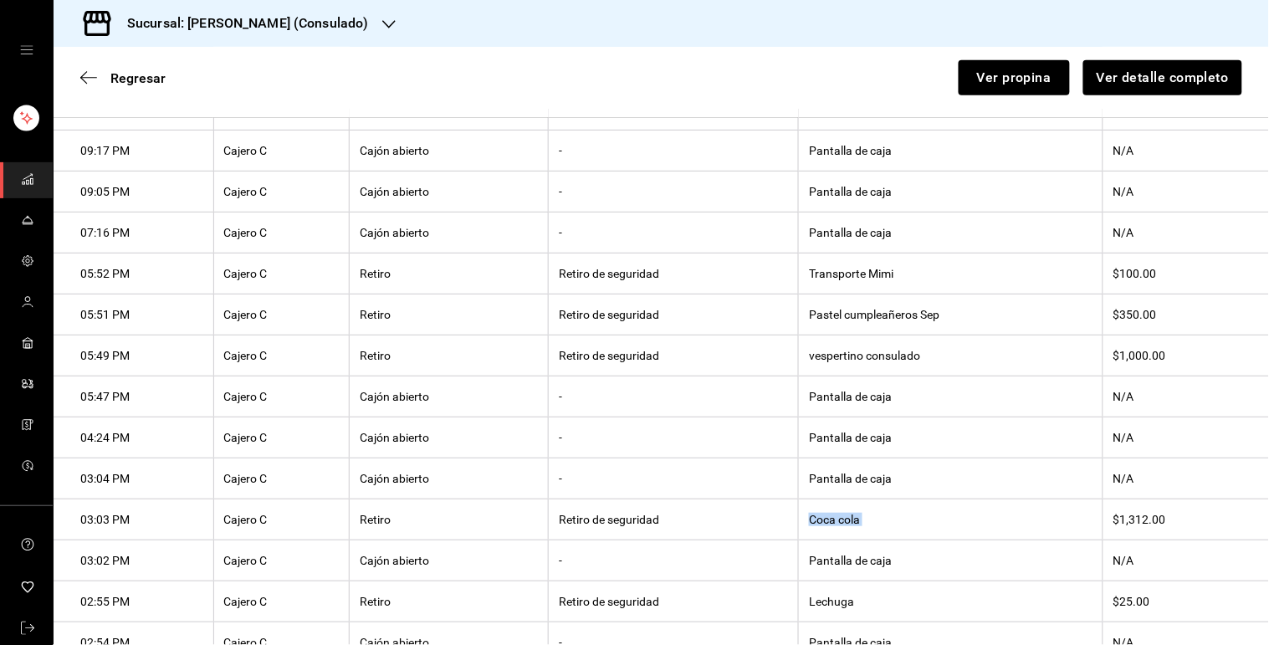
scroll to position [274, 0]
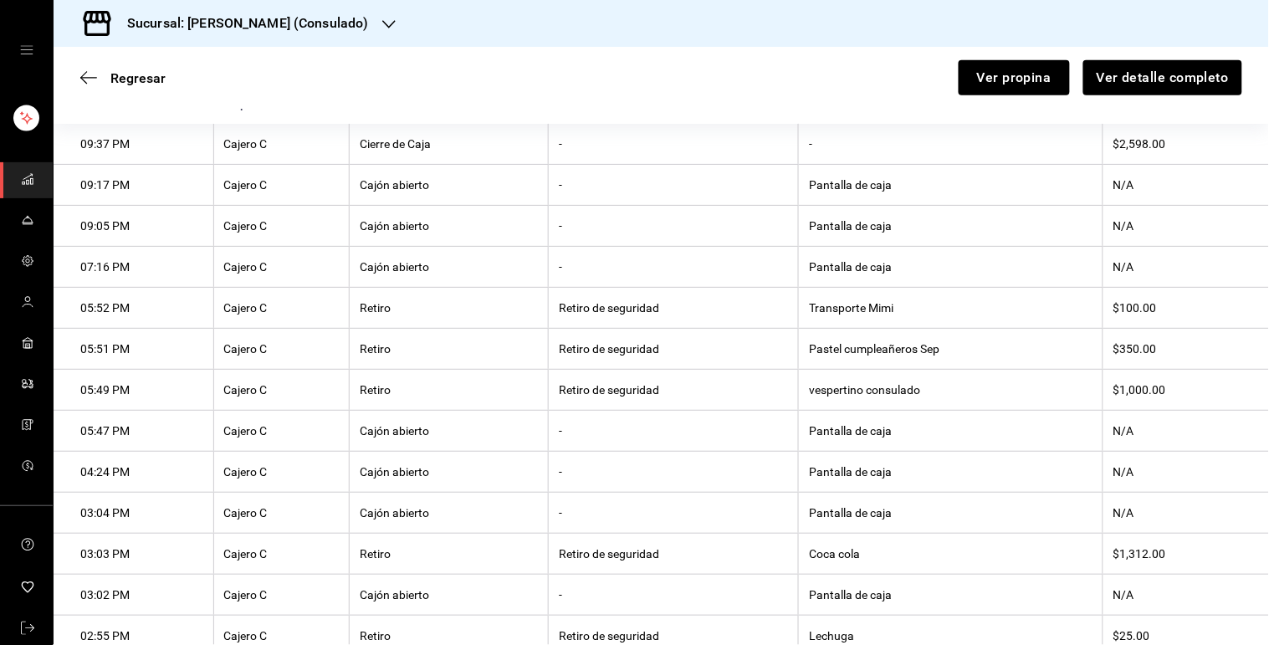
click at [847, 352] on th "Pastel cumpleañeros Sep" at bounding box center [951, 349] width 304 height 41
copy th "Pastel cumpleañeros Sep"
click at [824, 311] on th "Transporte Mimi" at bounding box center [951, 308] width 304 height 41
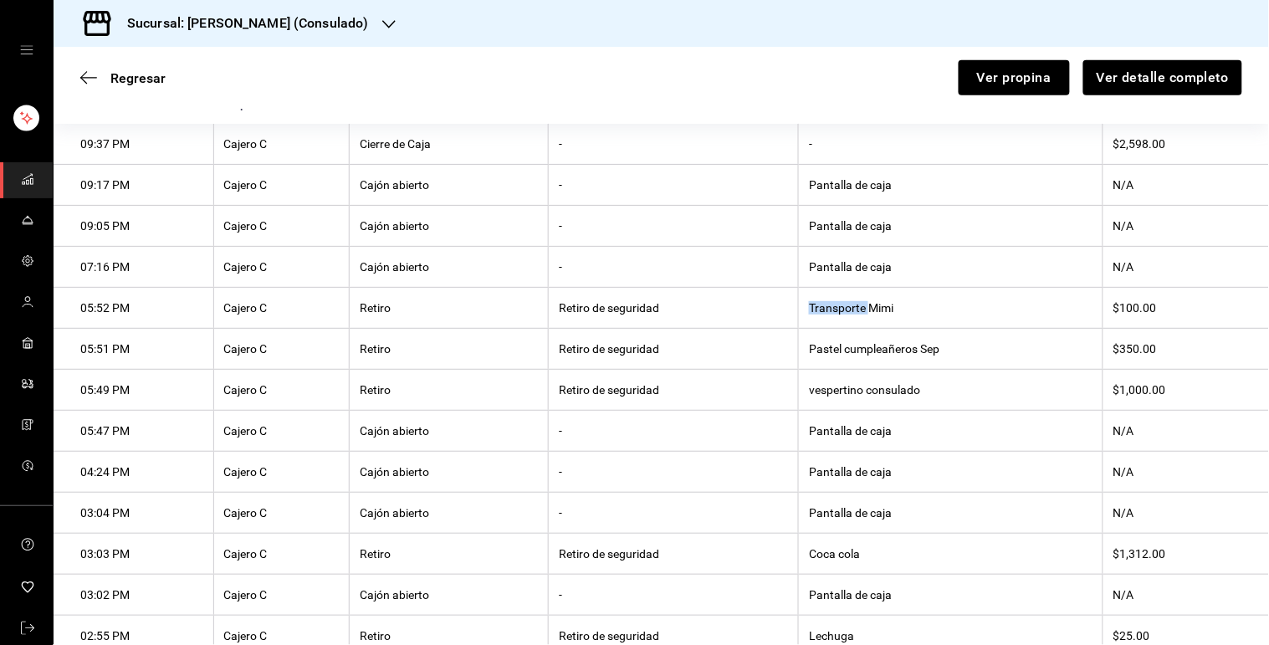
click at [824, 311] on th "Transporte Mimi" at bounding box center [951, 308] width 304 height 41
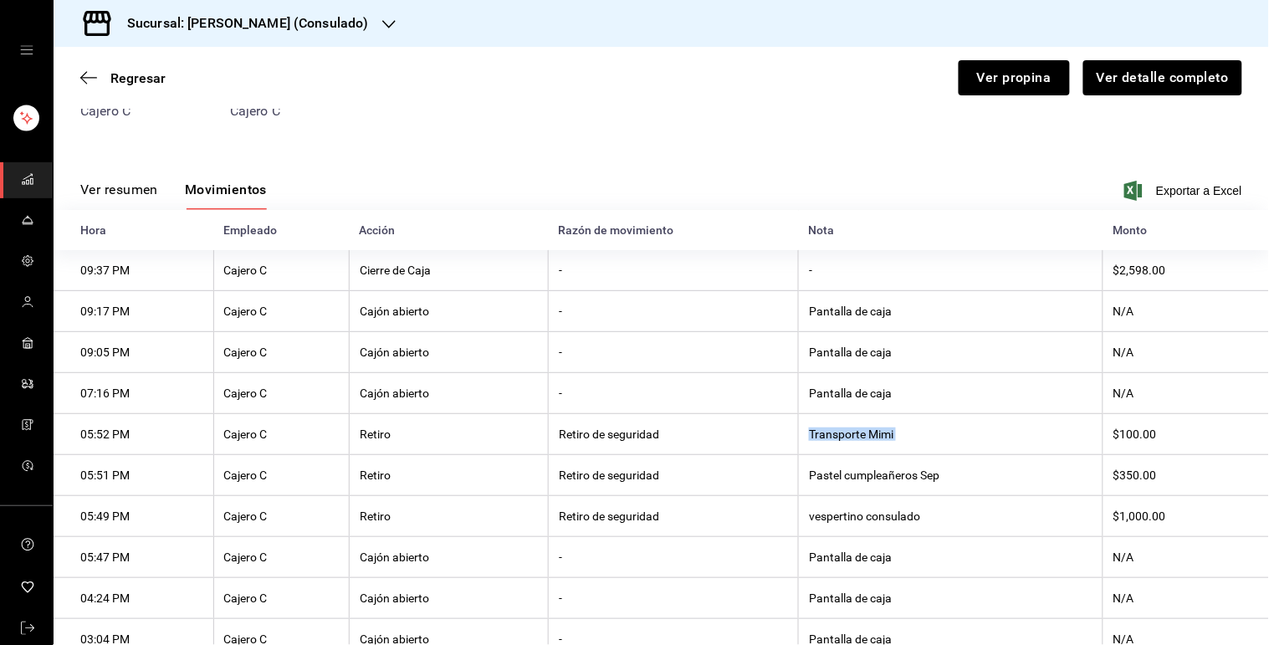
scroll to position [111, 0]
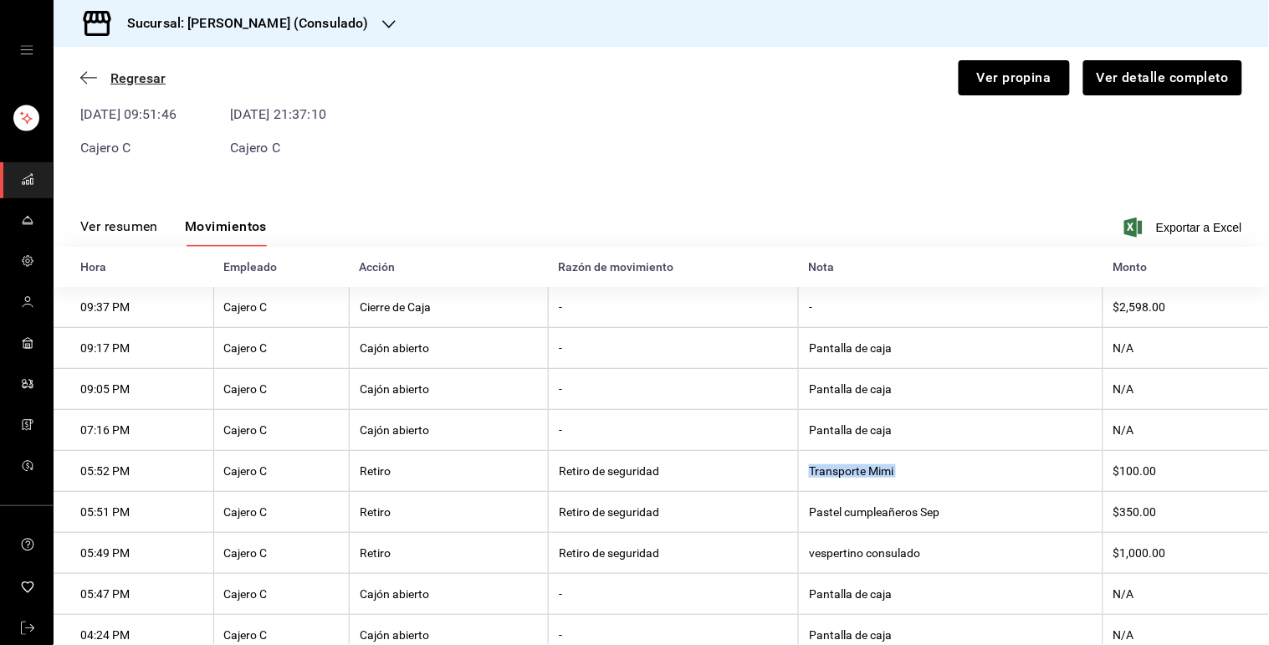
click at [141, 79] on span "Regresar" at bounding box center [137, 78] width 55 height 16
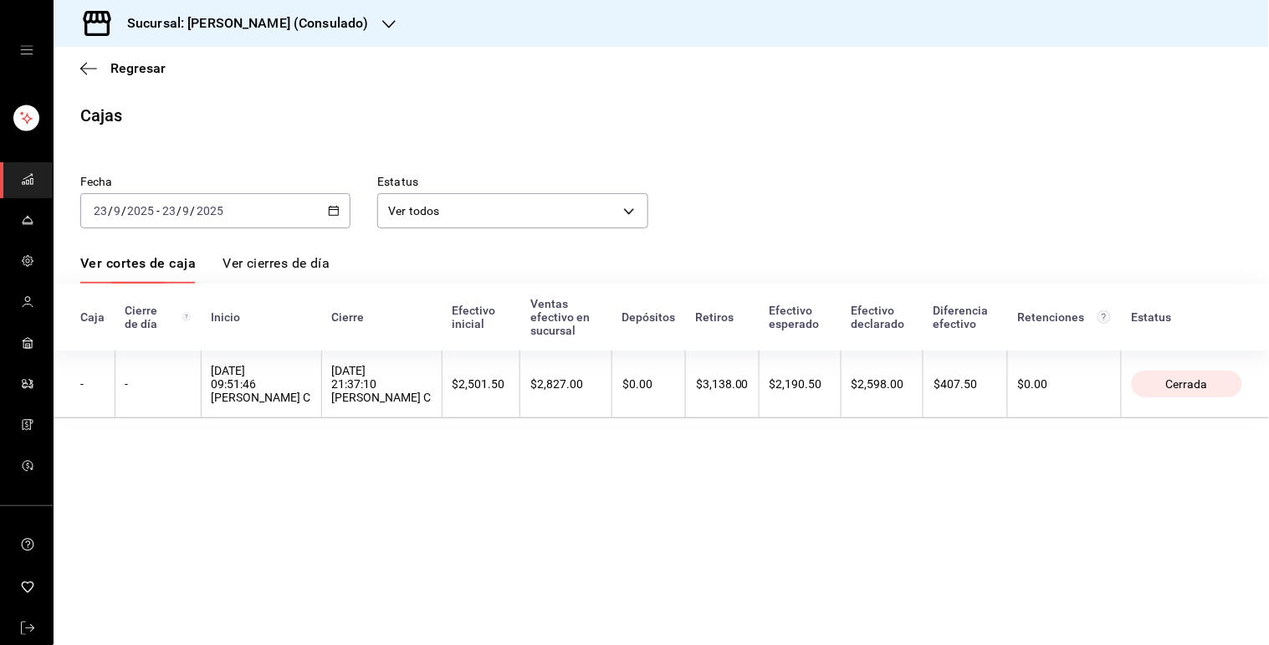
click at [331, 213] on icon "button" at bounding box center [334, 211] width 12 height 12
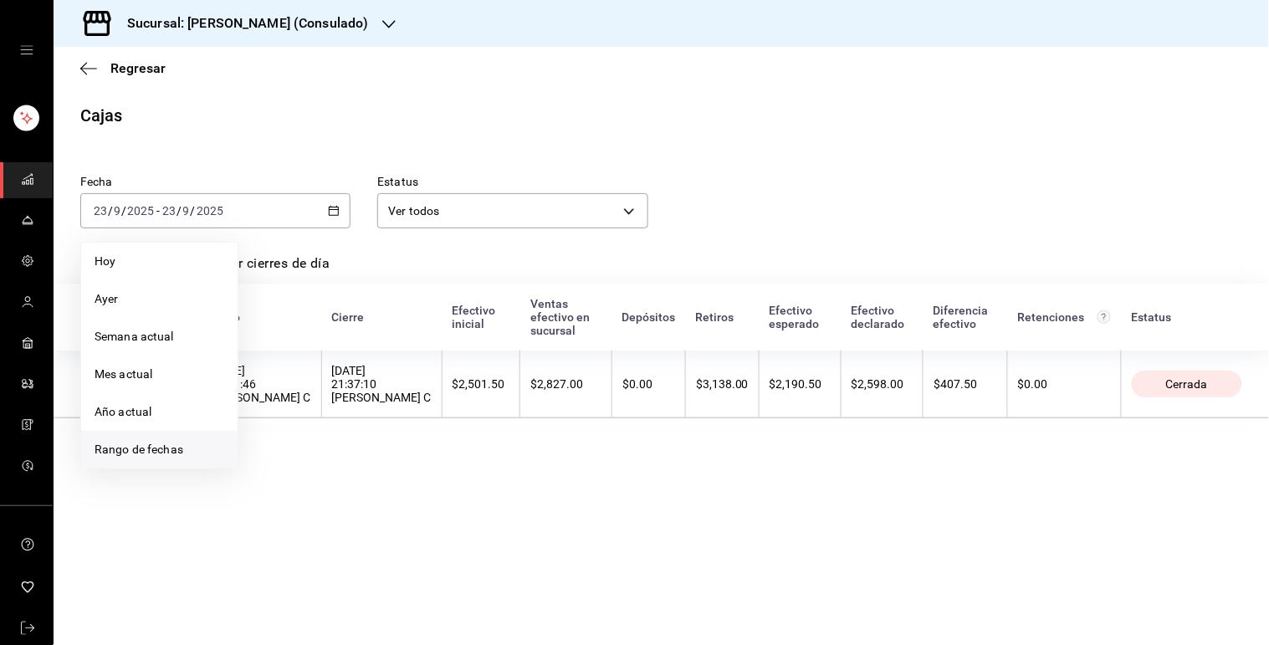
click at [176, 458] on span "Rango de fechas" at bounding box center [160, 450] width 130 height 18
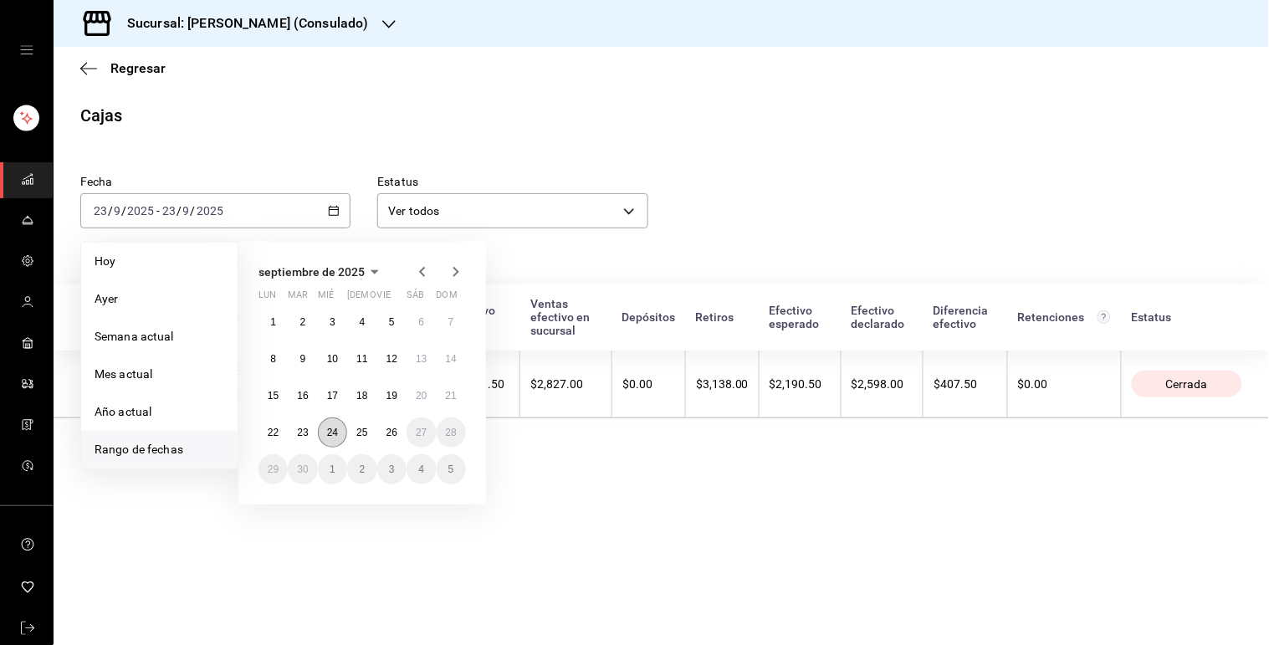
click at [335, 427] on abbr "24" at bounding box center [332, 433] width 11 height 12
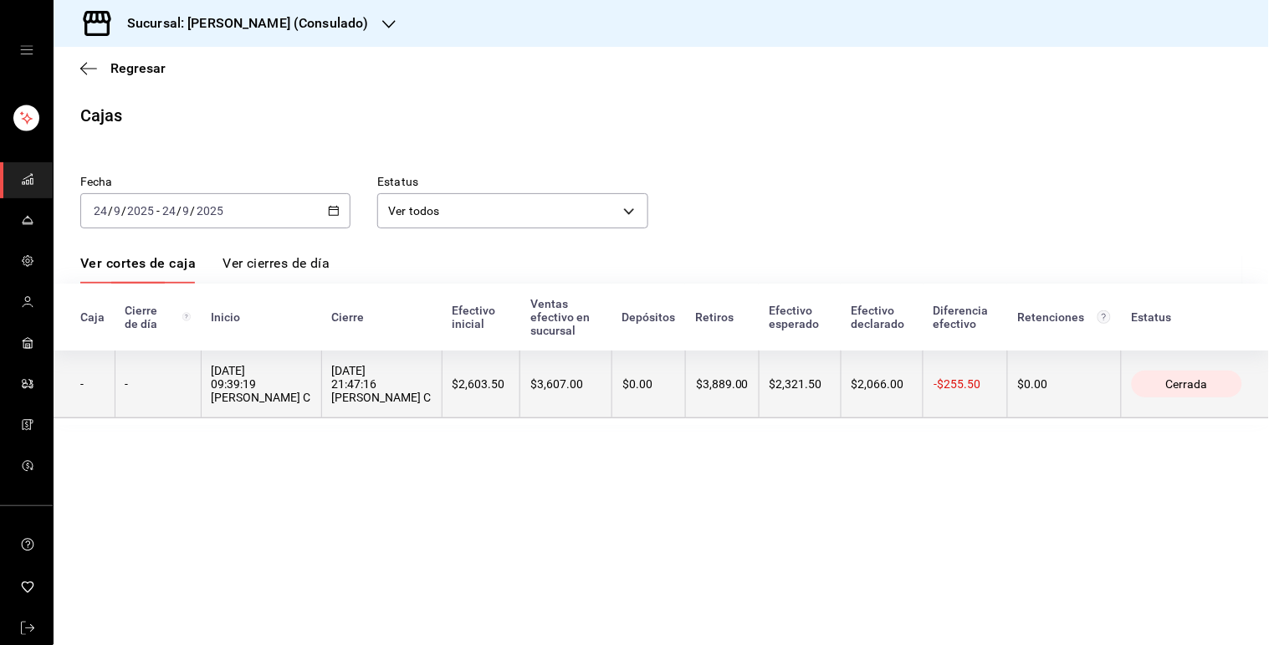
click at [442, 371] on th "$2,603.50" at bounding box center [481, 384] width 79 height 68
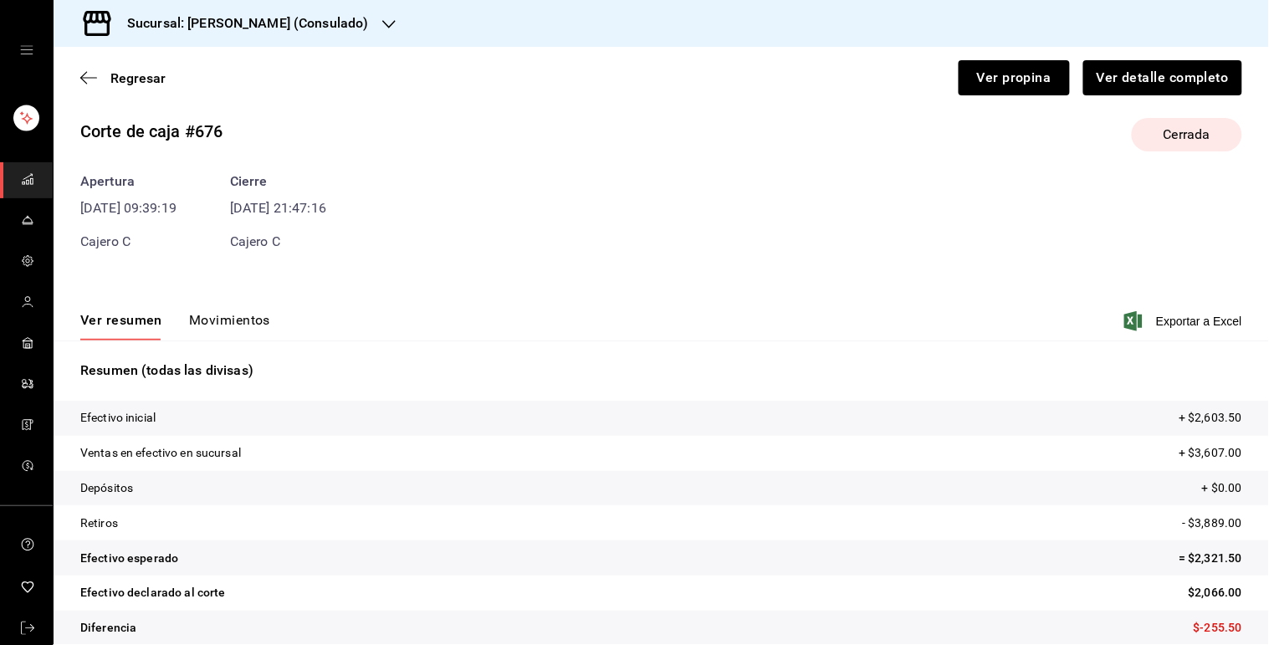
scroll to position [37, 0]
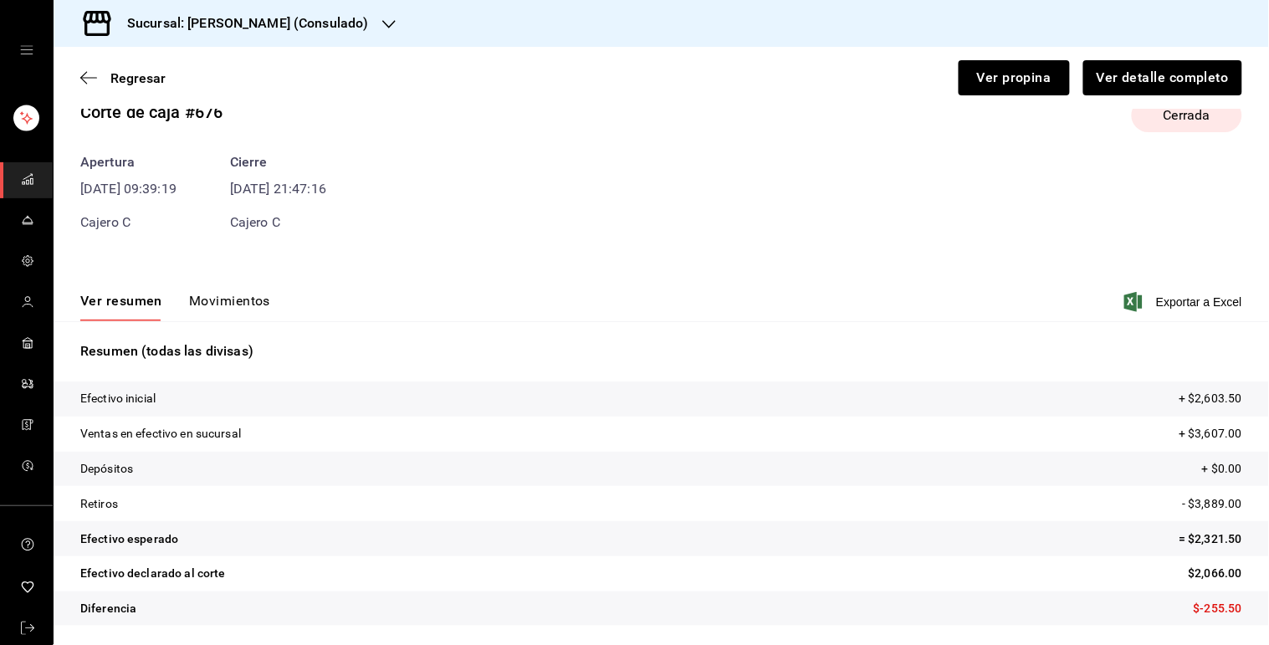
click at [245, 294] on button "Movimientos" at bounding box center [229, 307] width 81 height 28
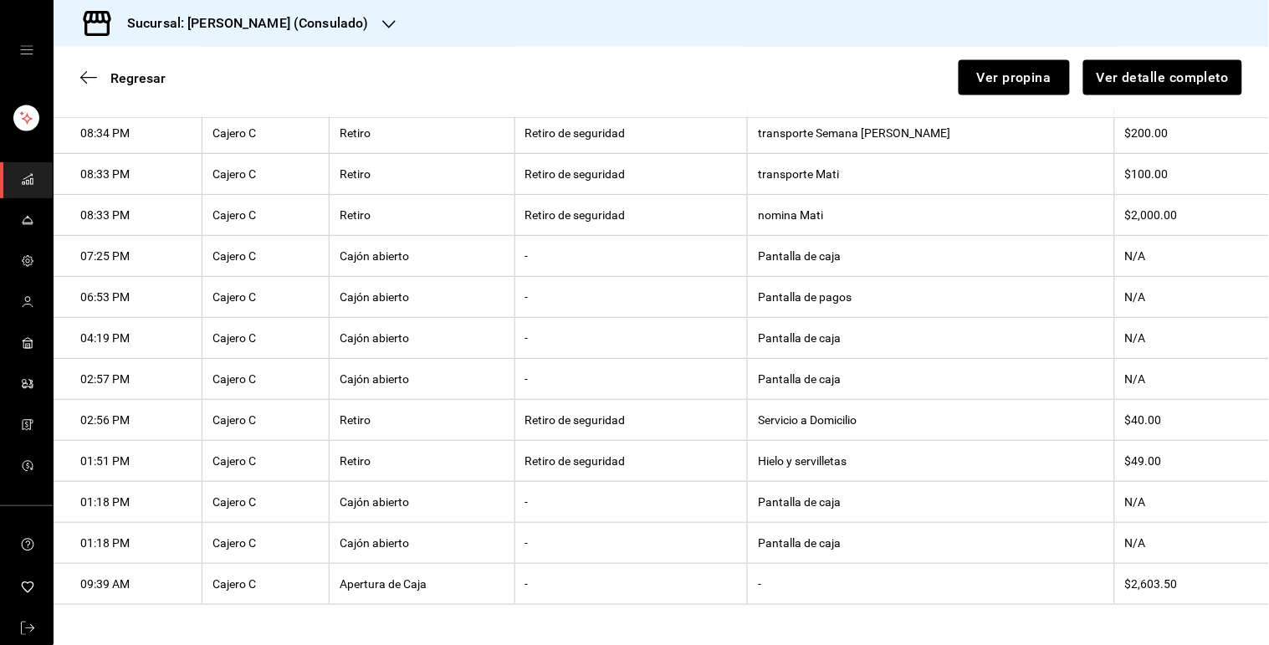
scroll to position [657, 0]
click at [805, 458] on th "Hielo y servilletas" at bounding box center [931, 461] width 366 height 41
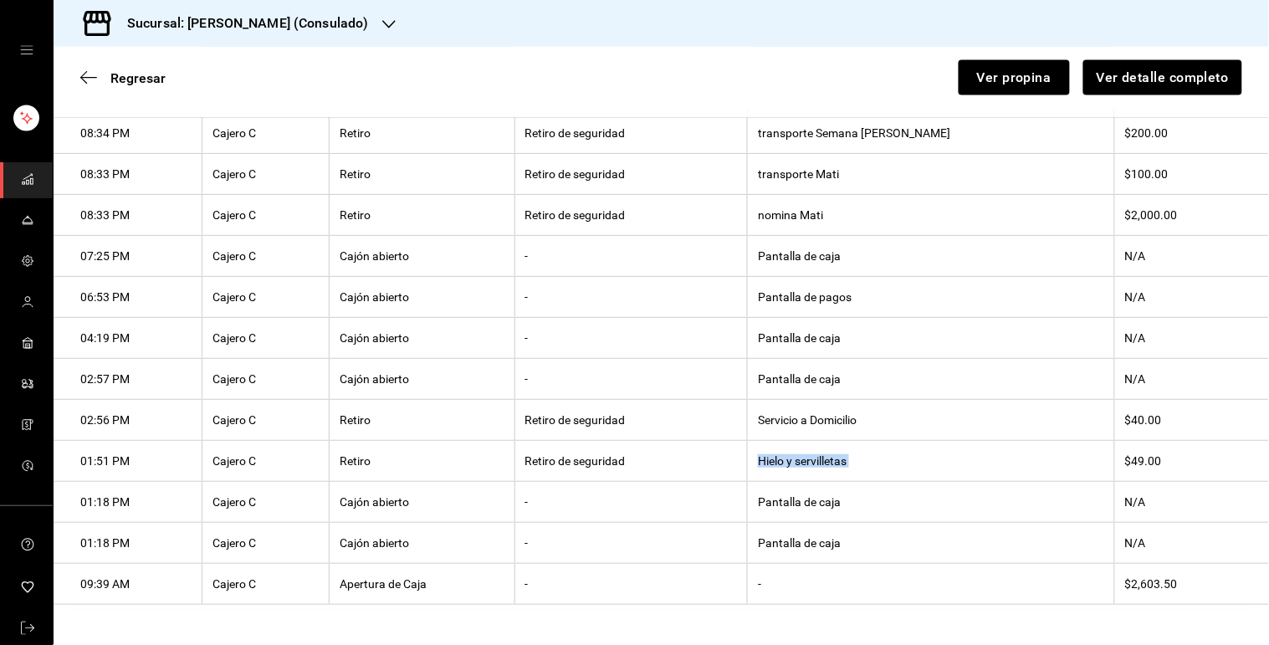
copy th "Hielo y servilletas"
click at [818, 414] on th "Servicio a Domicilio" at bounding box center [931, 420] width 366 height 41
copy th "Servicio a Domicilio"
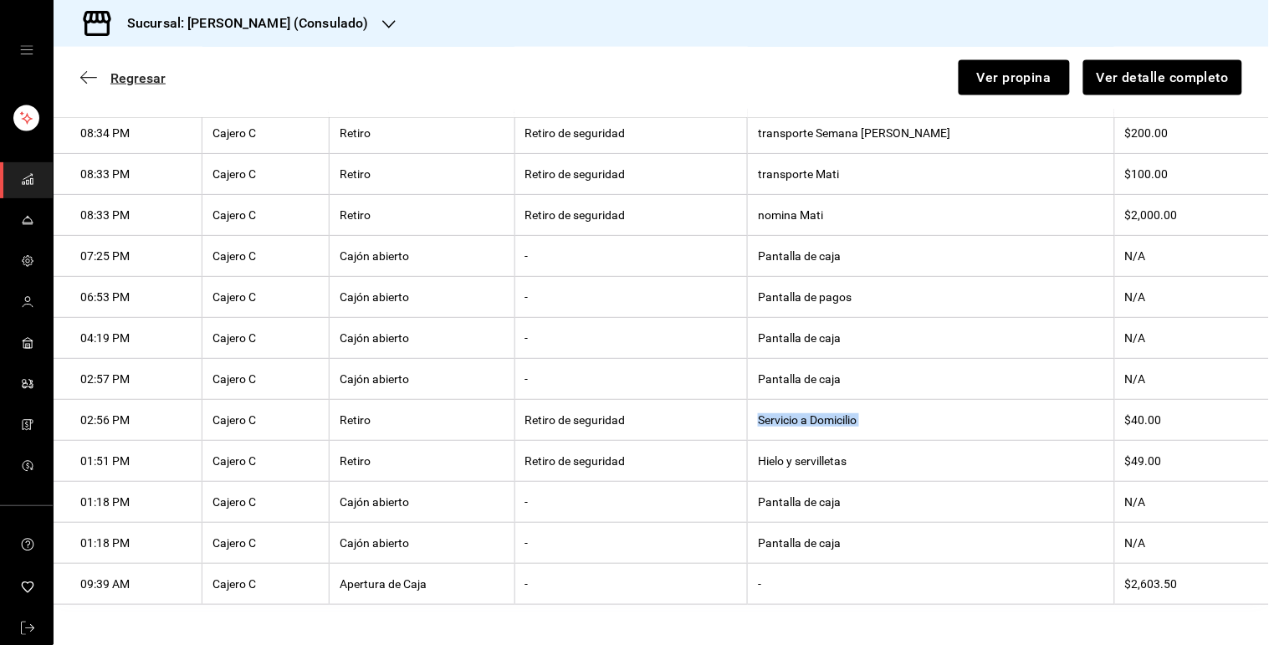
click at [156, 81] on span "Regresar" at bounding box center [137, 78] width 55 height 16
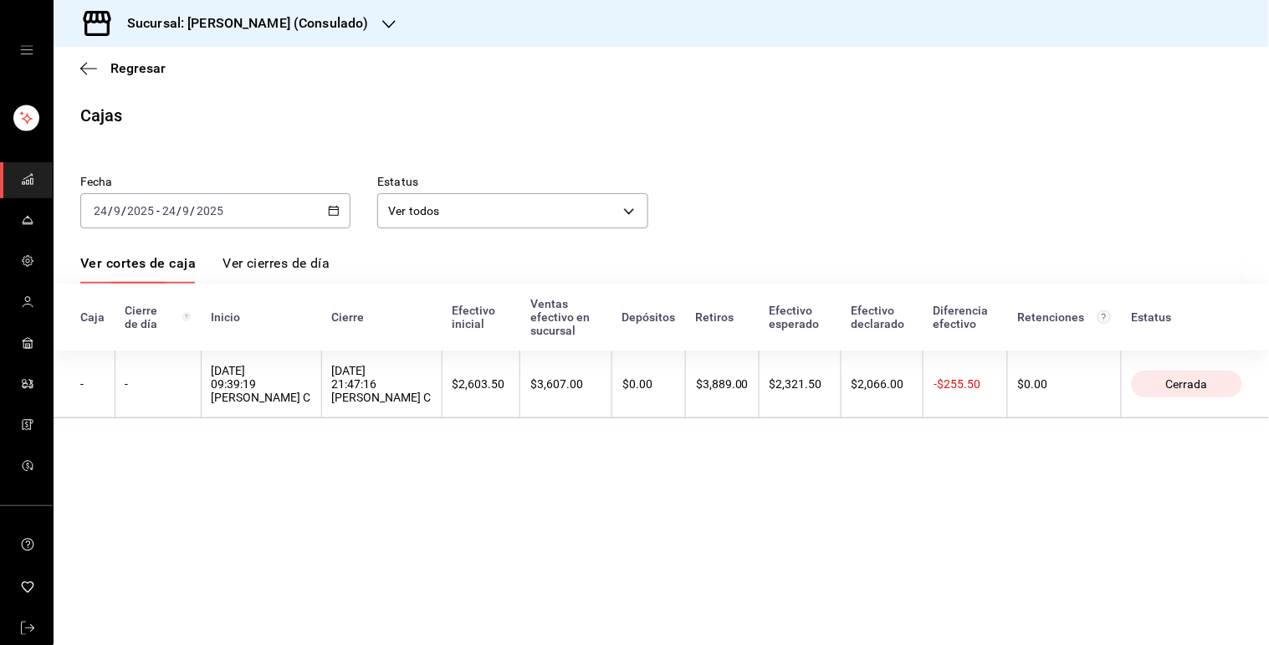
click at [326, 205] on div "2025-09-24 24 / 9 / 2025 - 2025-09-24 24 / 9 / 2025" at bounding box center [215, 210] width 270 height 35
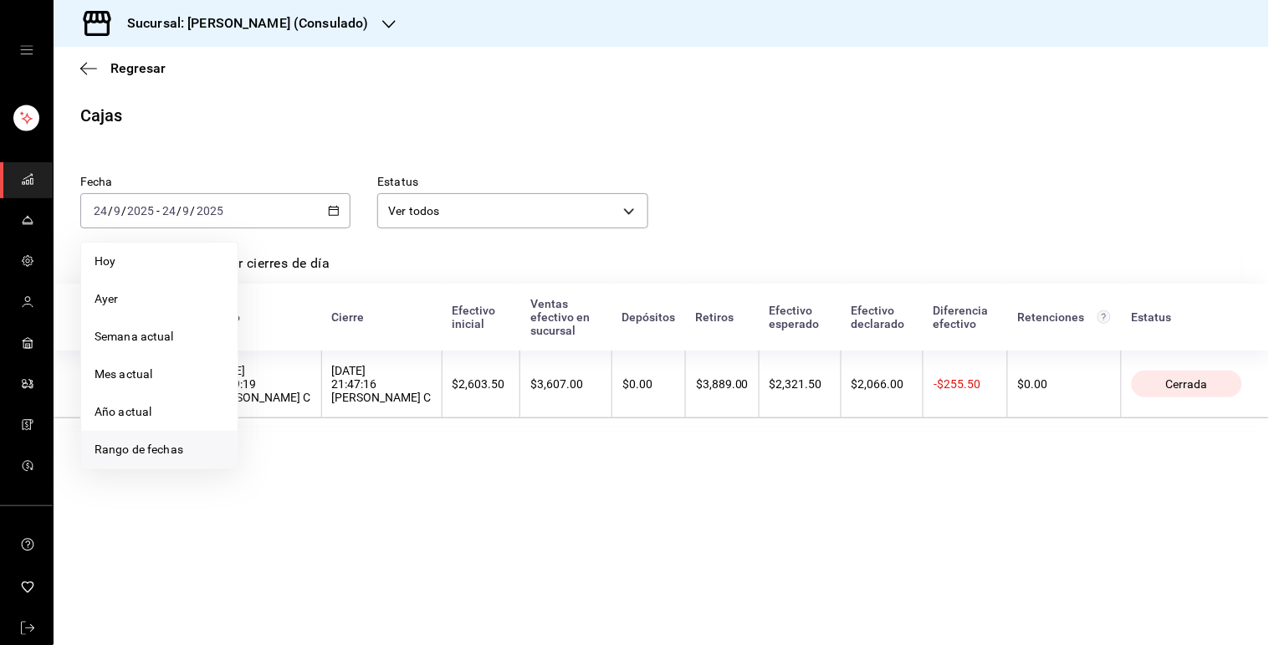
click at [193, 437] on li "Rango de fechas" at bounding box center [159, 450] width 156 height 38
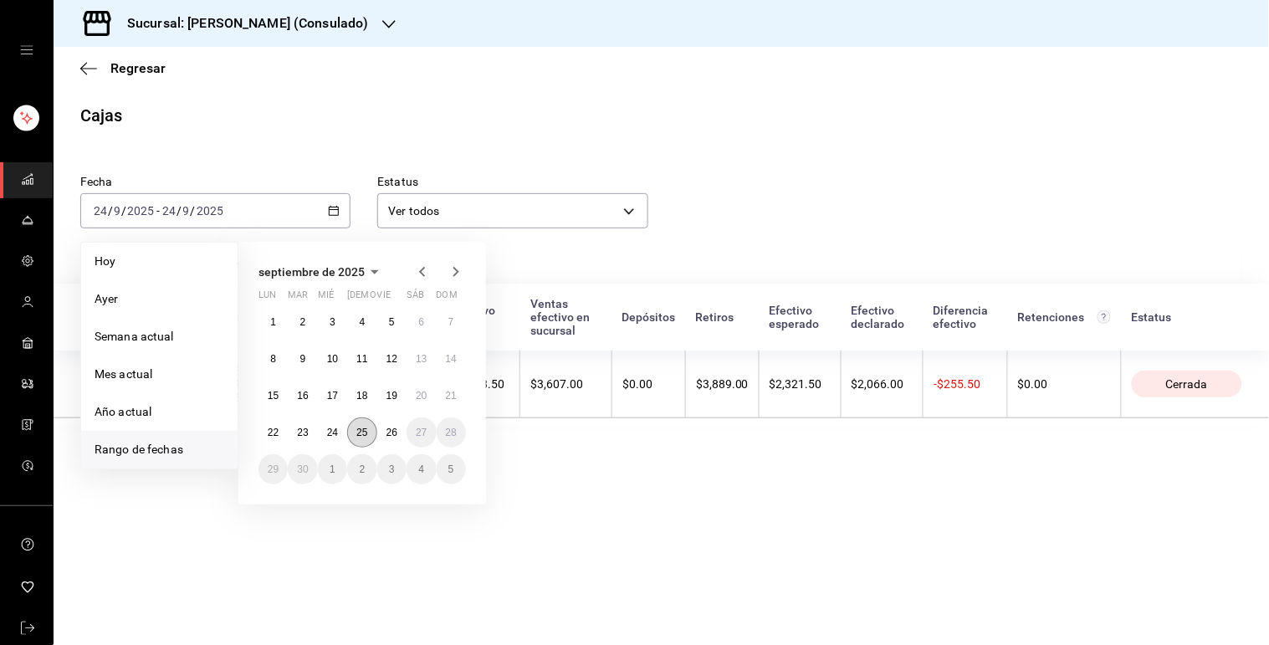
click at [357, 436] on abbr "25" at bounding box center [361, 433] width 11 height 12
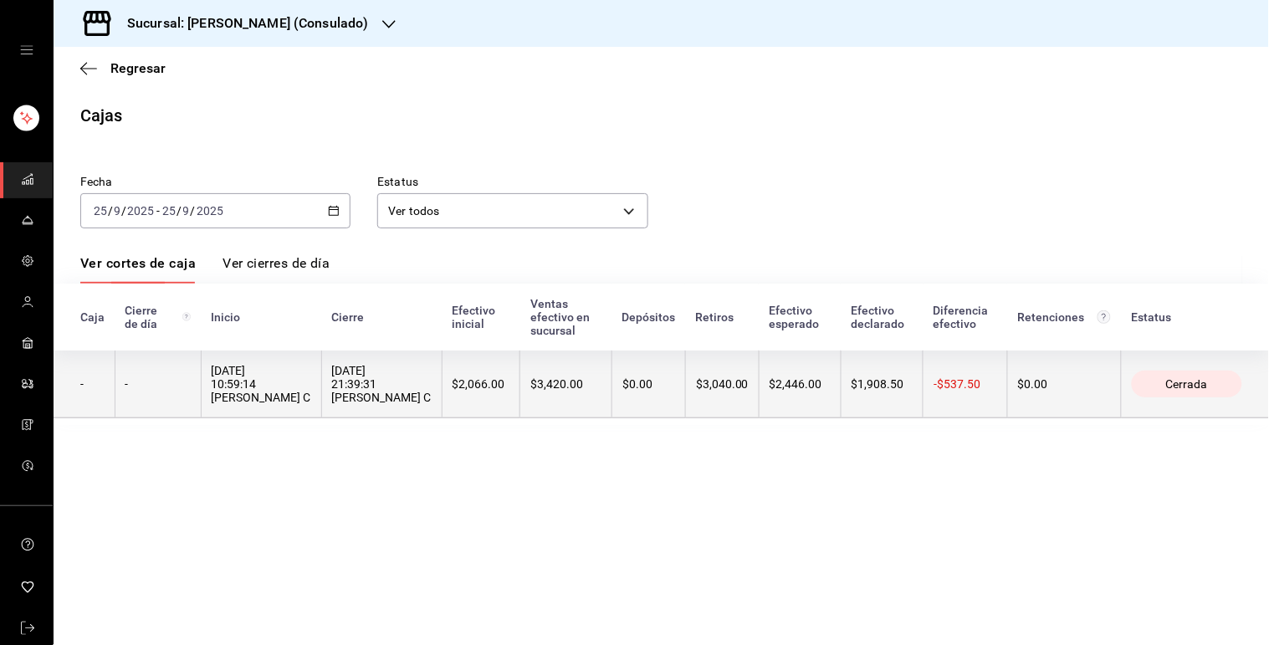
click at [520, 381] on th "$3,420.00" at bounding box center [566, 384] width 92 height 68
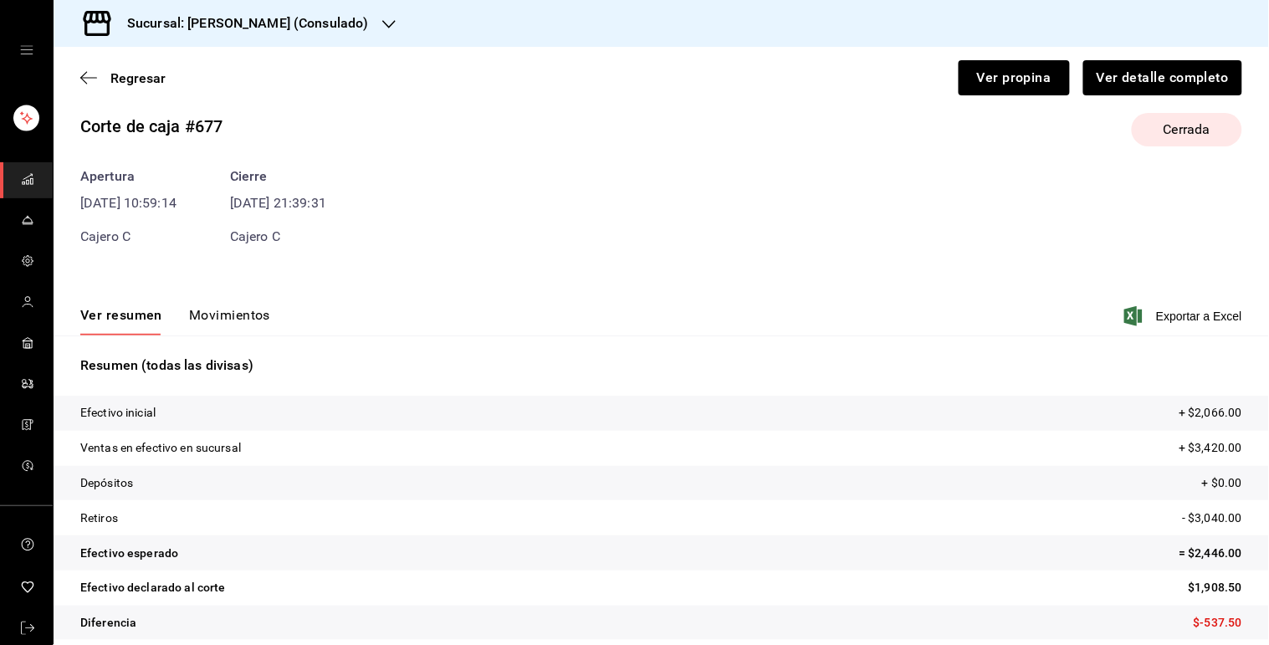
scroll to position [37, 0]
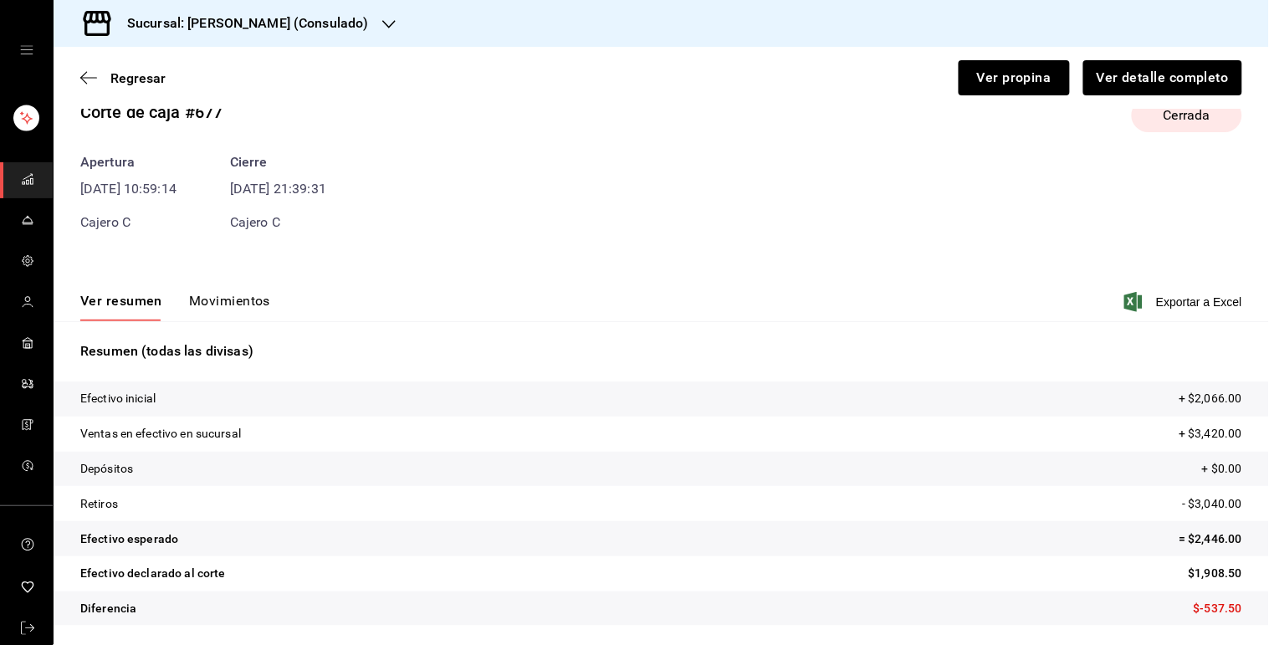
click at [257, 296] on button "Movimientos" at bounding box center [229, 307] width 81 height 28
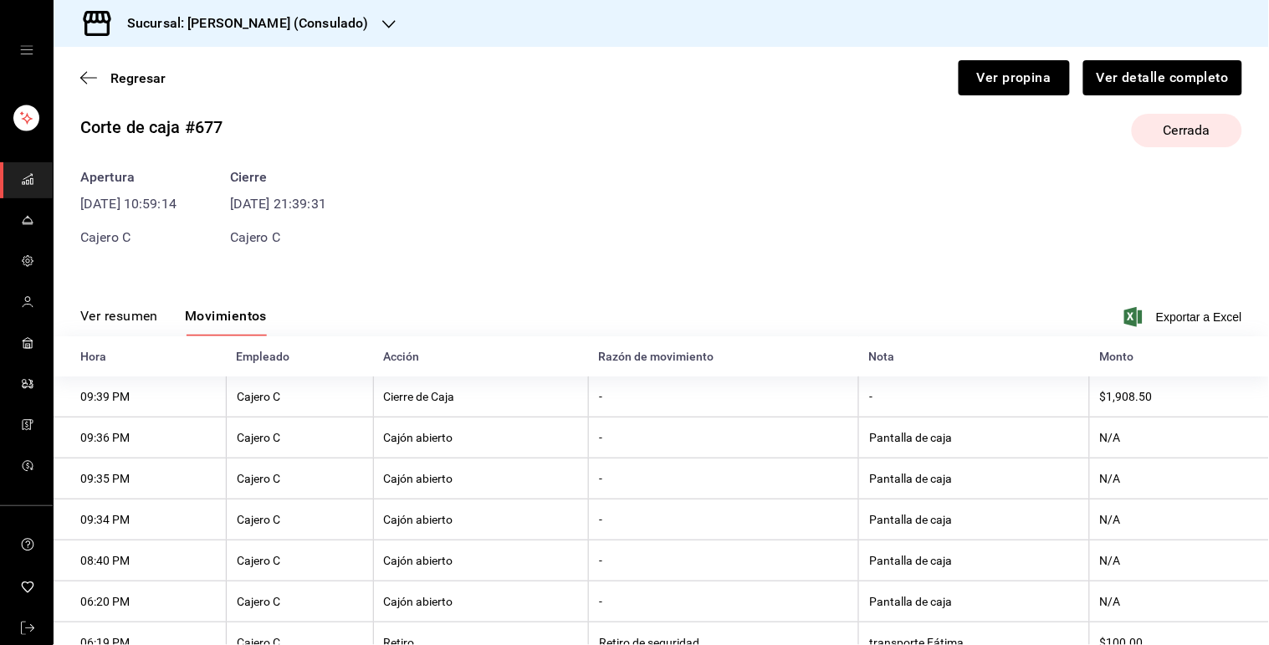
scroll to position [8, 0]
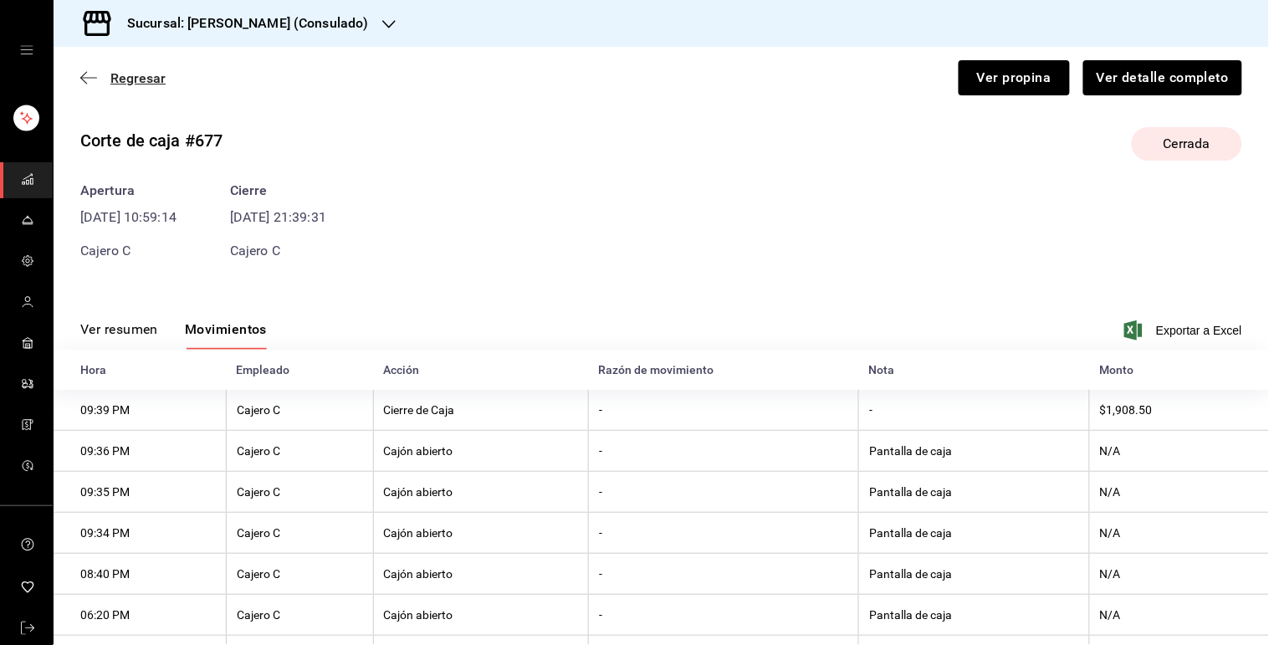
click at [112, 73] on span "Regresar" at bounding box center [137, 78] width 55 height 16
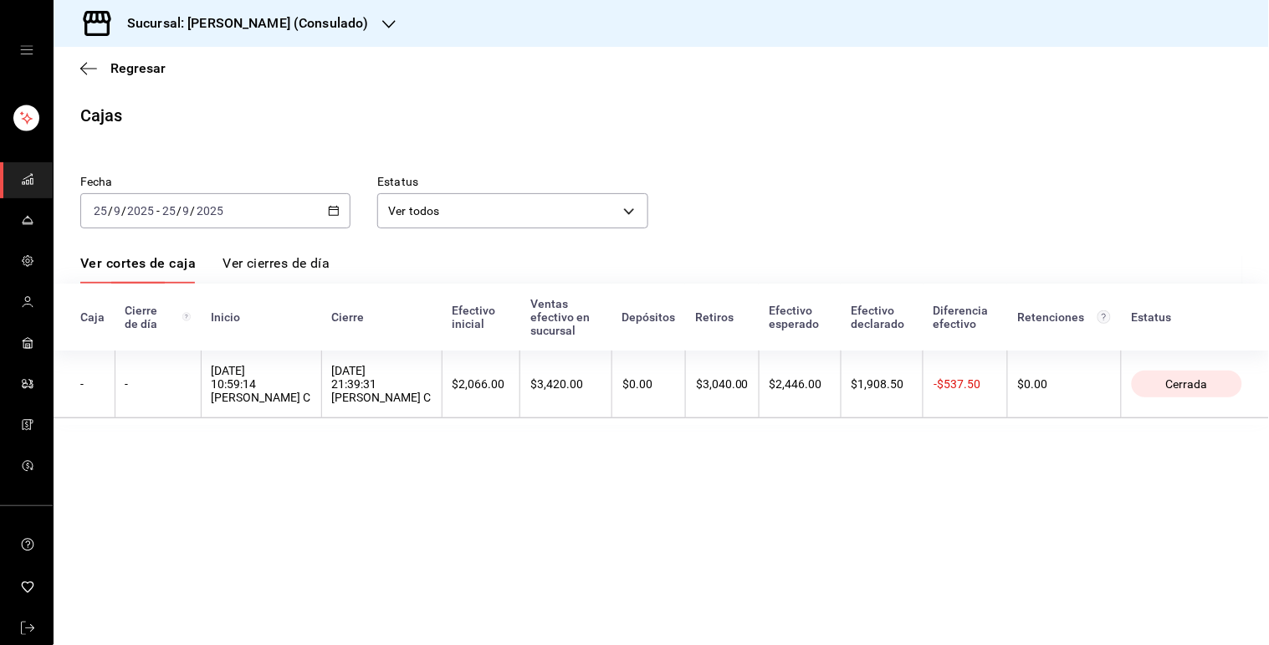
click at [329, 212] on \(Stroke\) "button" at bounding box center [334, 211] width 10 height 9
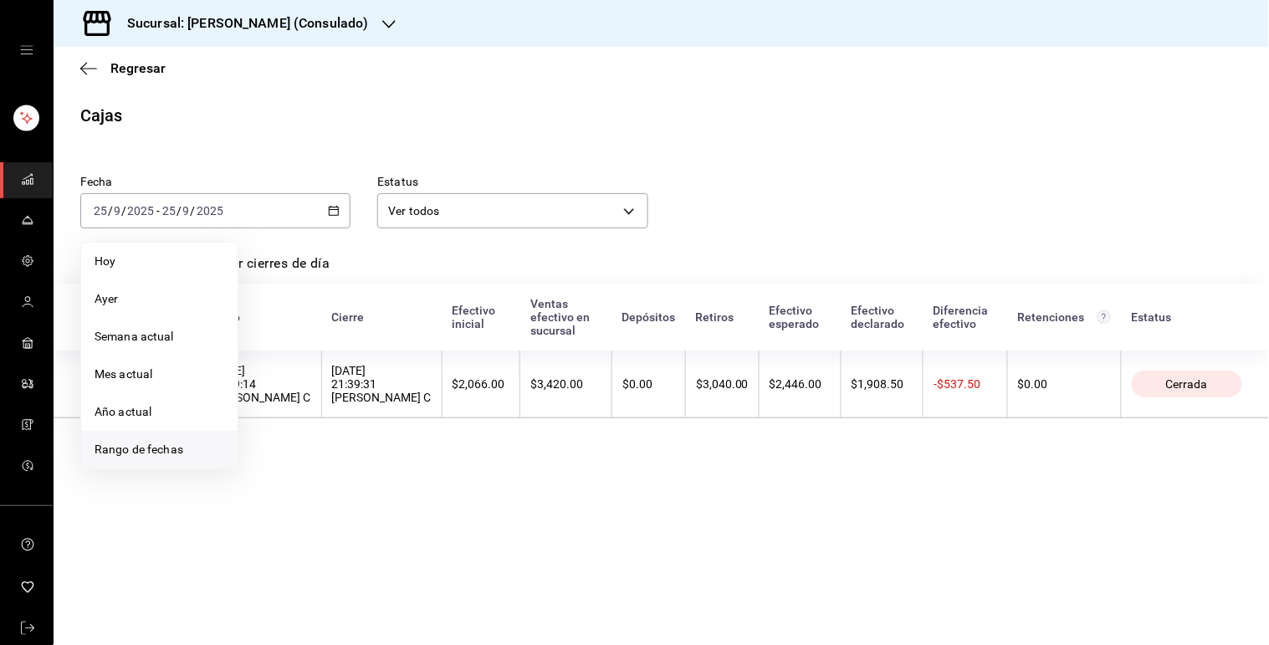
click at [210, 448] on span "Rango de fechas" at bounding box center [160, 450] width 130 height 18
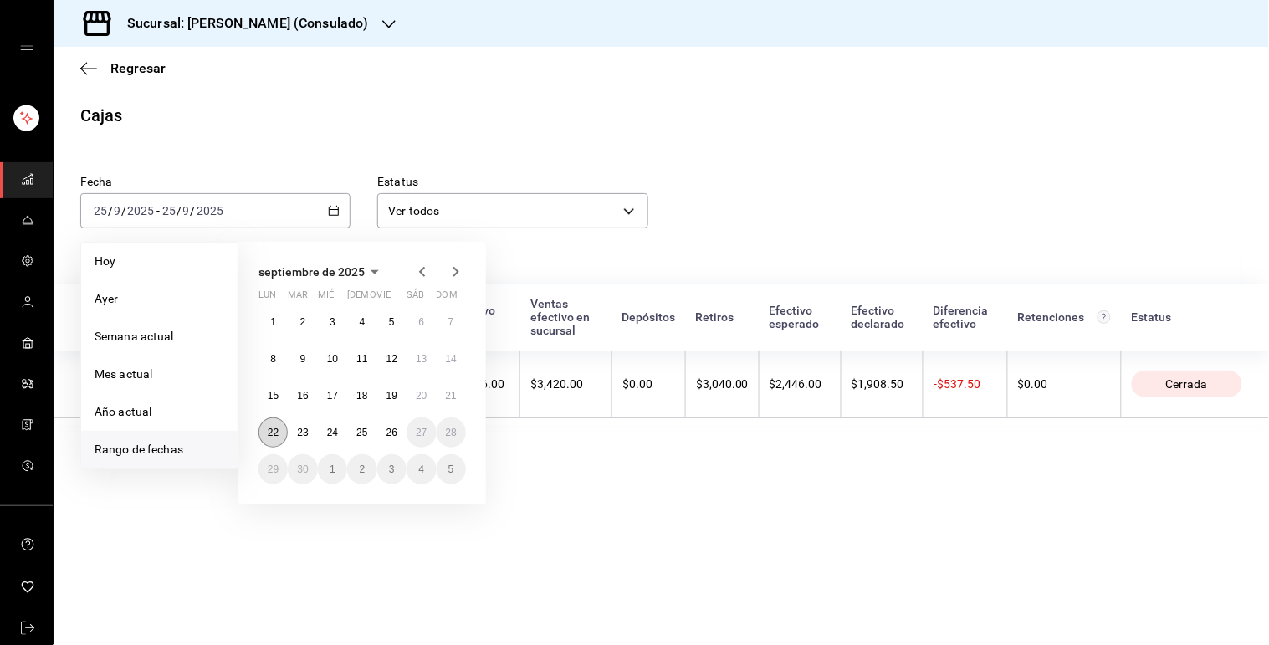
click at [278, 431] on abbr "22" at bounding box center [273, 433] width 11 height 12
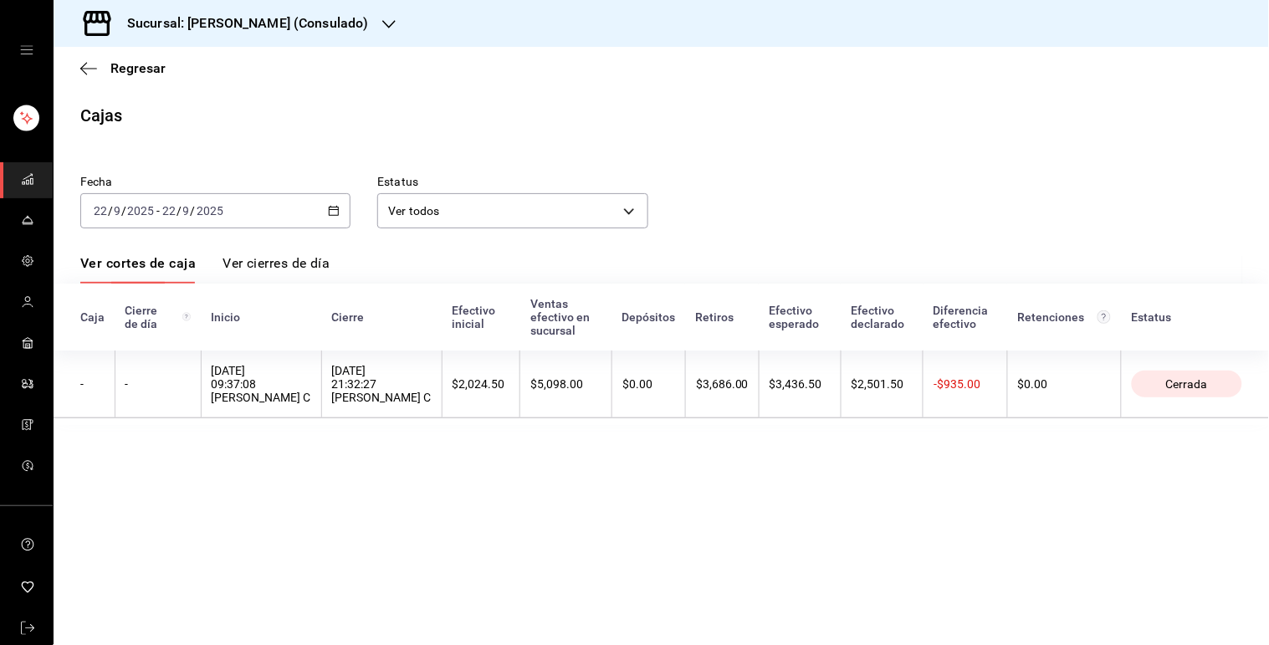
click at [264, 350] on th "22/09/2025 09:37:08 Cajero C" at bounding box center [261, 384] width 120 height 68
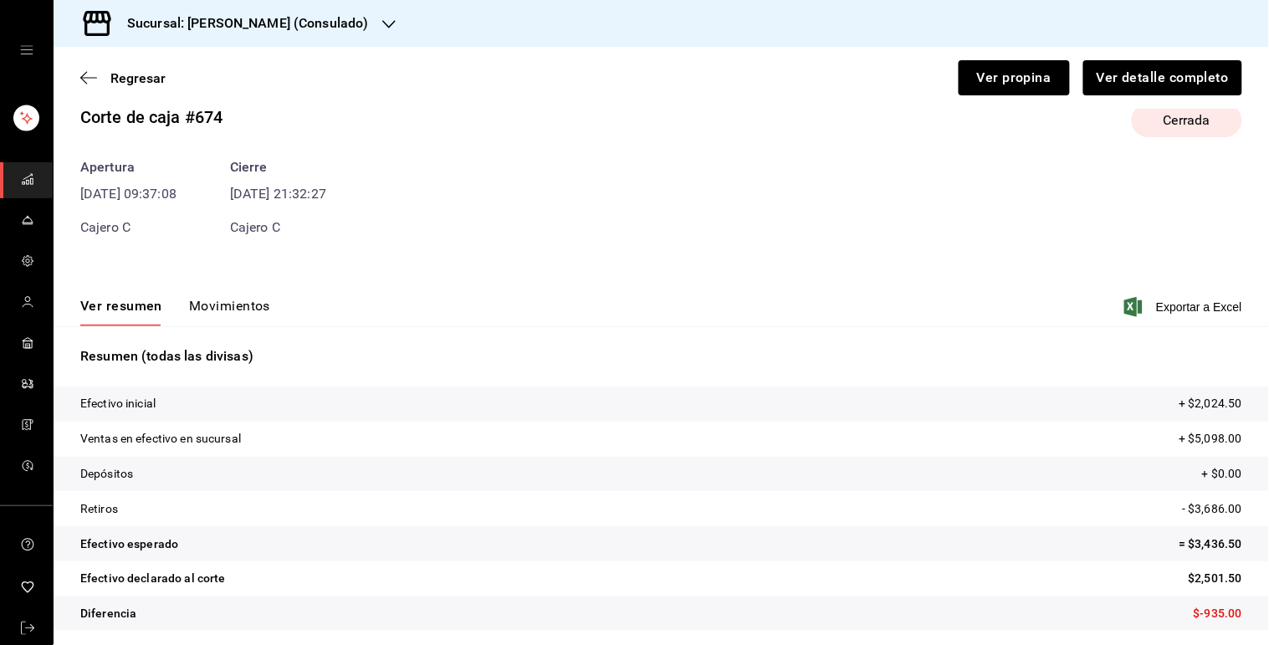
scroll to position [37, 0]
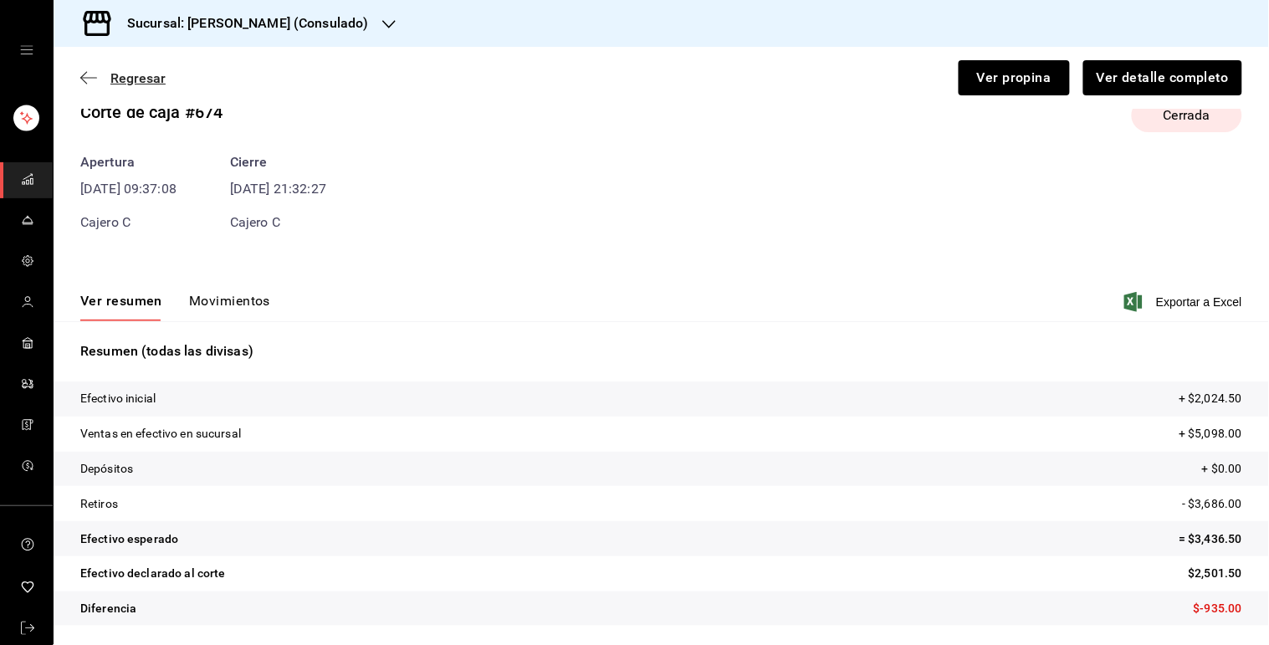
click at [124, 73] on span "Regresar" at bounding box center [137, 78] width 55 height 16
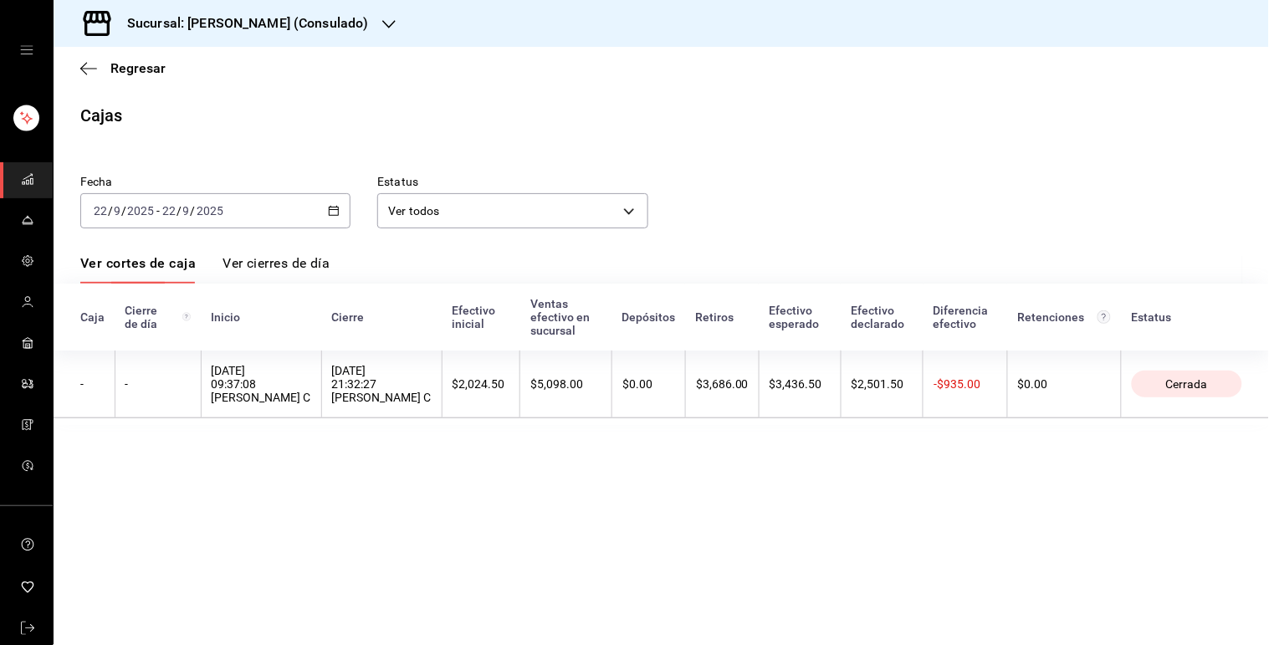
click at [328, 202] on div "2025-09-22 22 / 9 / 2025 - 2025-09-22 22 / 9 / 2025" at bounding box center [215, 210] width 270 height 35
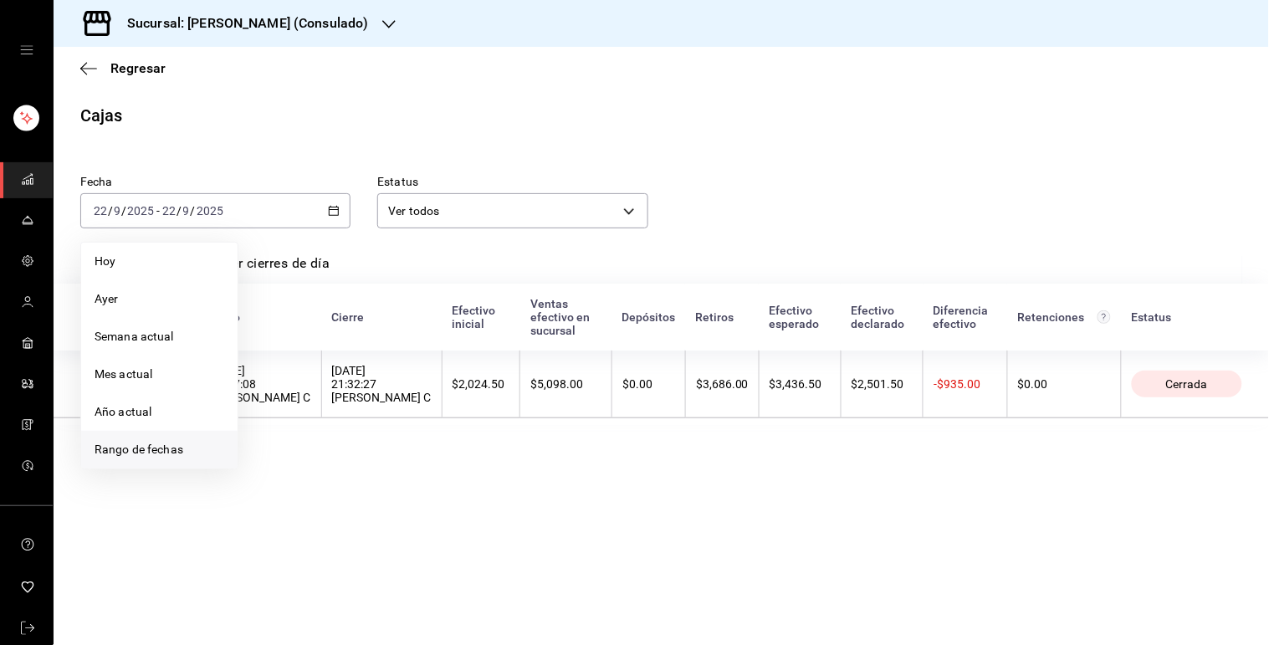
click at [188, 441] on span "Rango de fechas" at bounding box center [160, 450] width 130 height 18
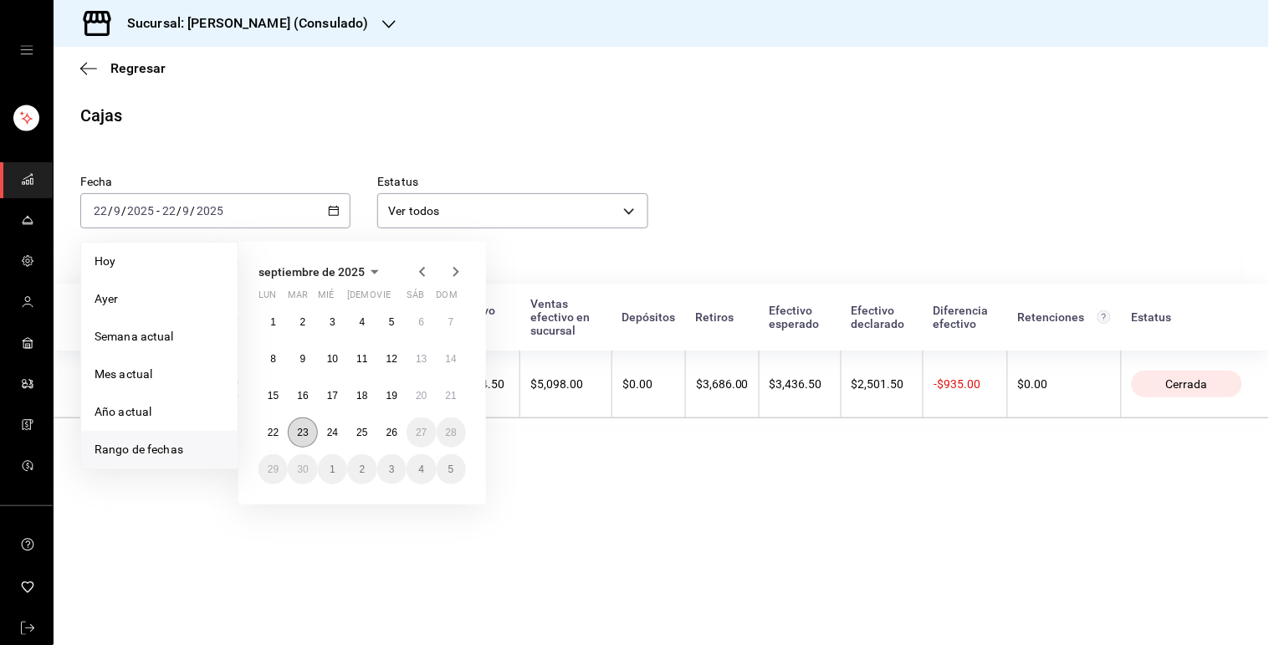
click at [302, 417] on button "23" at bounding box center [302, 432] width 29 height 30
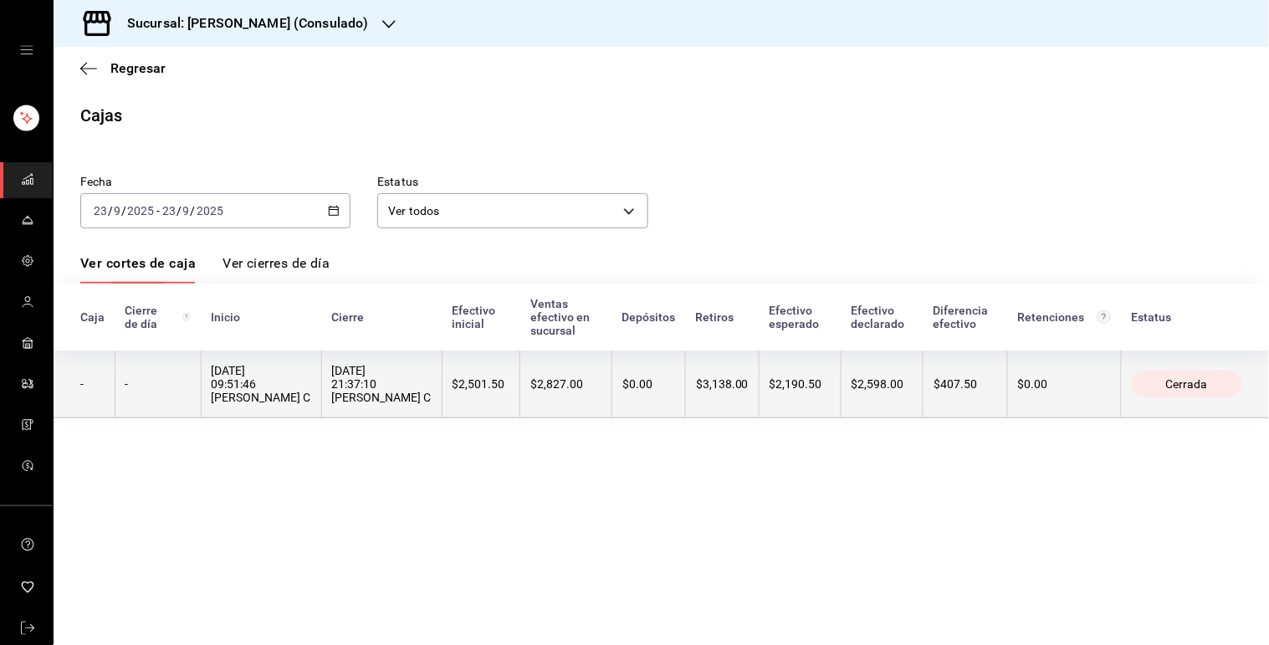
click at [456, 383] on th "$2,501.50" at bounding box center [481, 384] width 79 height 68
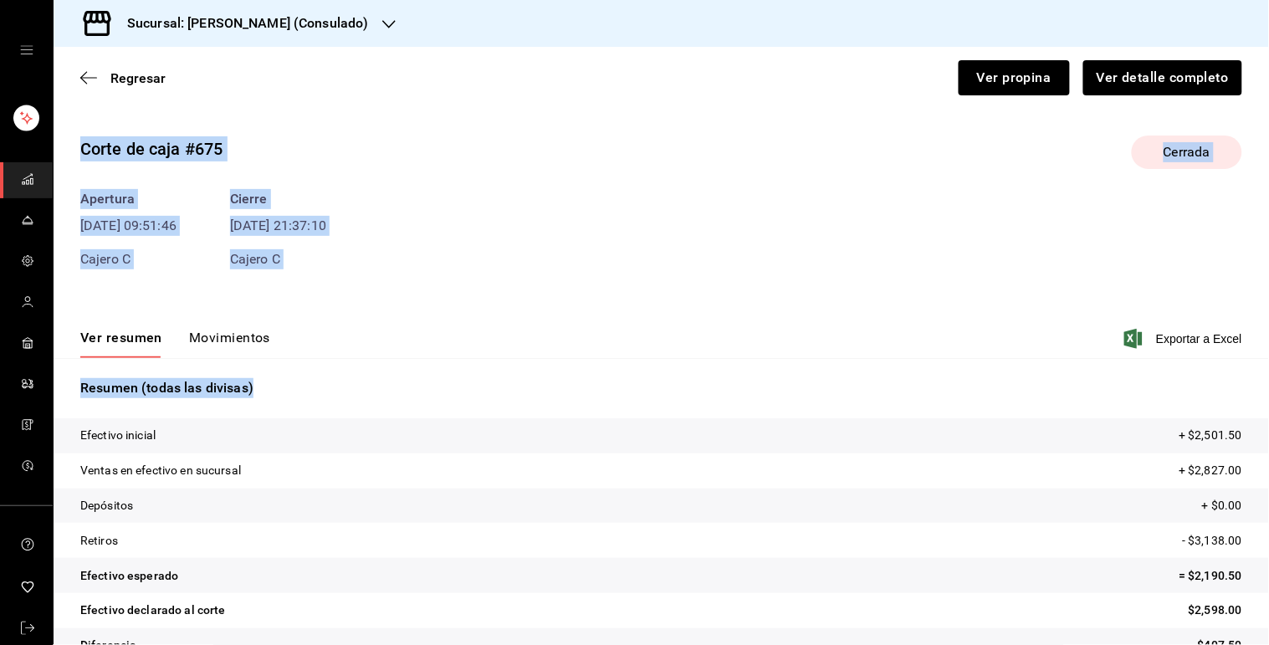
drag, startPoint x: 438, startPoint y: 224, endPoint x: 448, endPoint y: 100, distance: 124.2
click at [448, 100] on main "Regresar Ver propina Ver detalle completo Corte de caja #675 Cerrada Apertura 2…" at bounding box center [661, 365] width 1215 height 636
click at [477, 299] on div "Corte de caja #675 Cerrada Apertura 23/09/25 09:51:46 Cajero C Cierre 23/09/25 …" at bounding box center [661, 402] width 1215 height 560
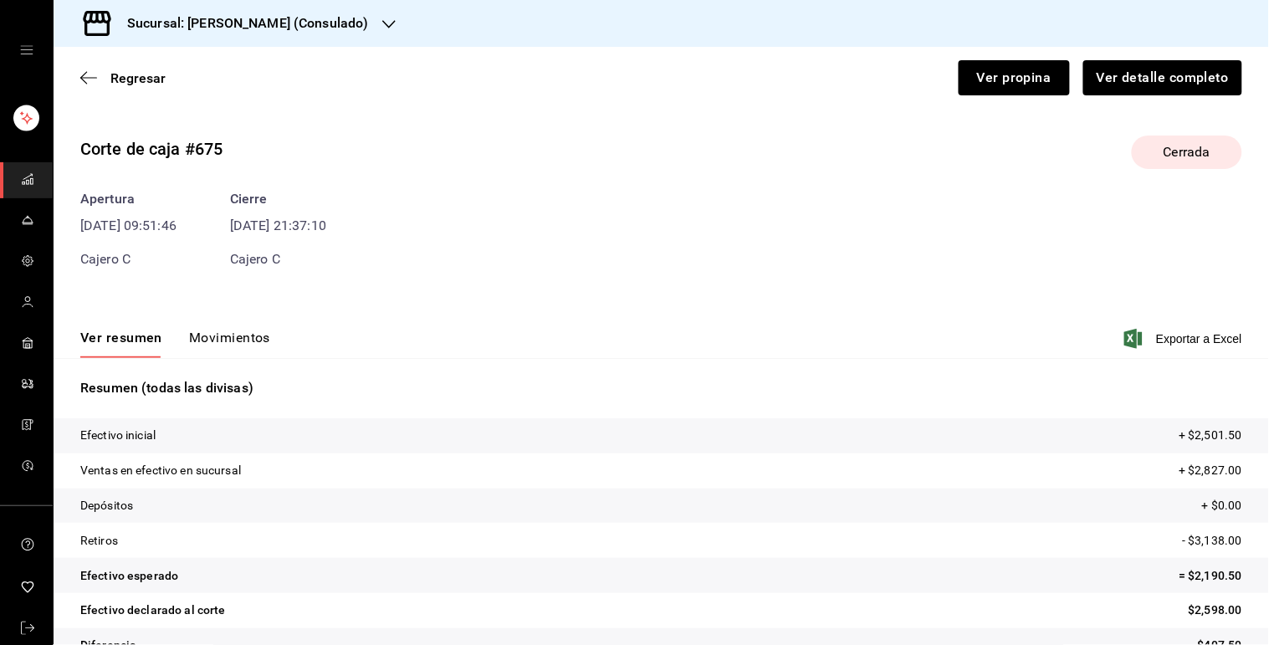
scroll to position [37, 0]
